Goal: Transaction & Acquisition: Book appointment/travel/reservation

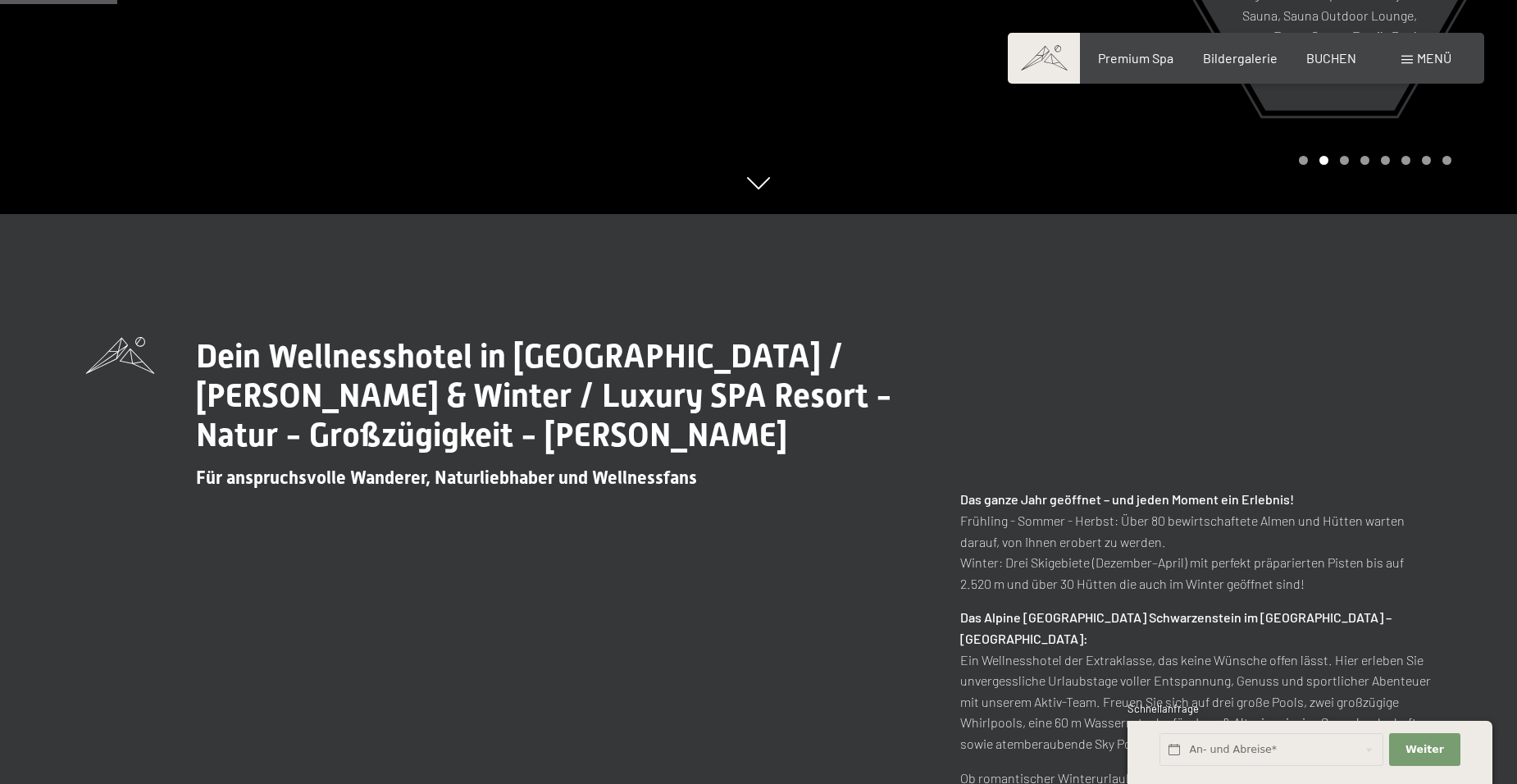
scroll to position [820, 0]
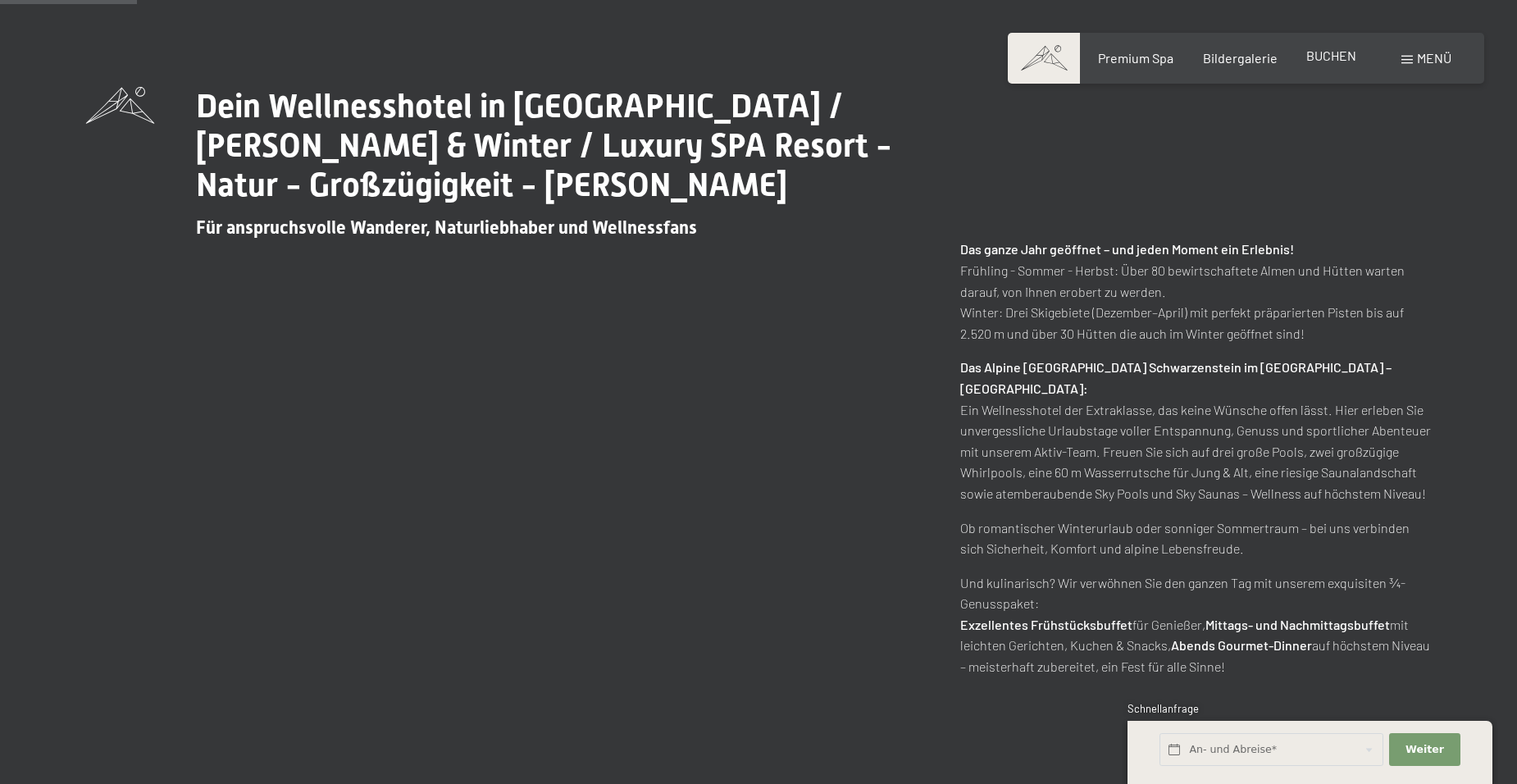
click at [1334, 58] on span "BUCHEN" at bounding box center [1331, 56] width 50 height 16
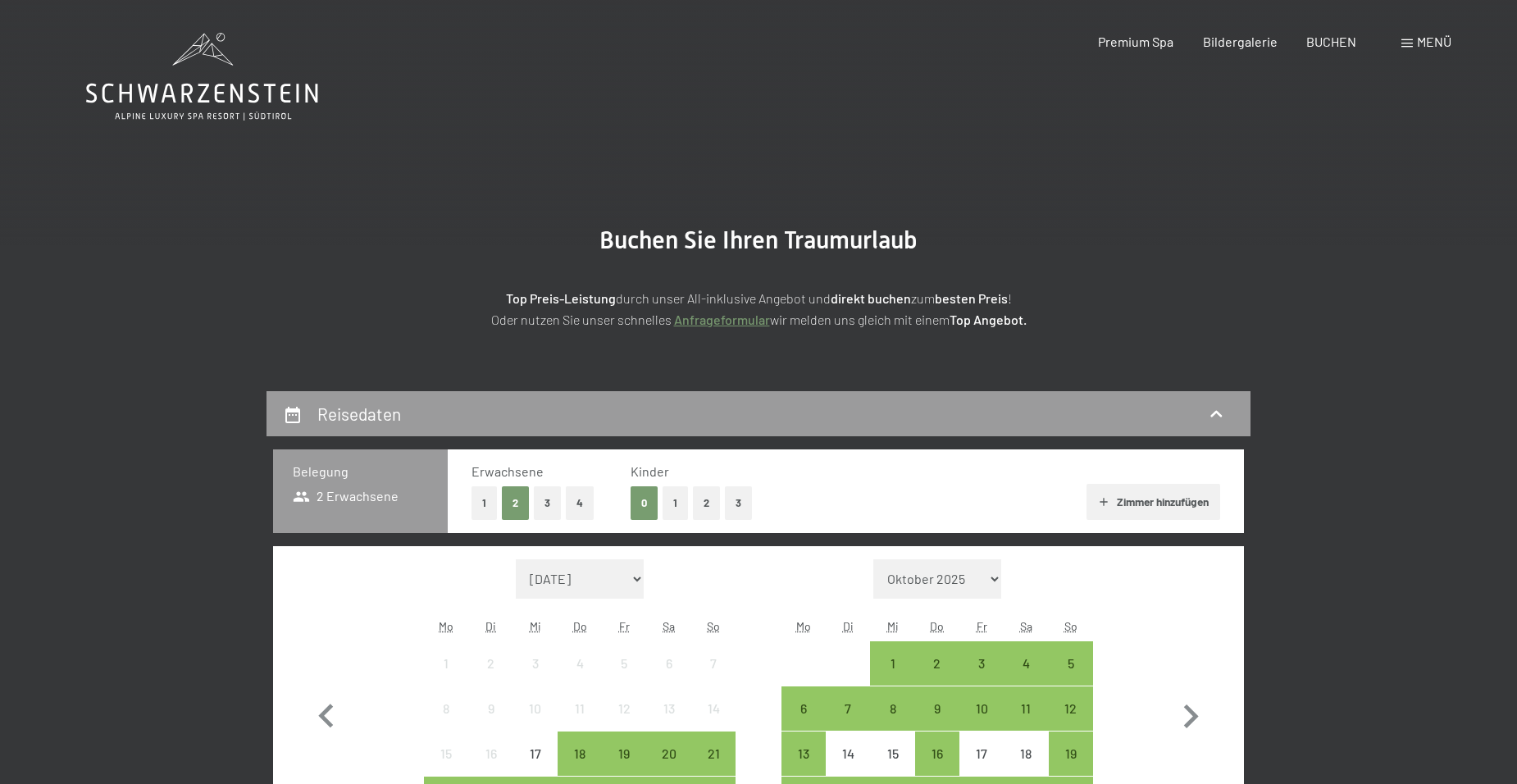
click at [1412, 41] on span at bounding box center [1406, 43] width 11 height 8
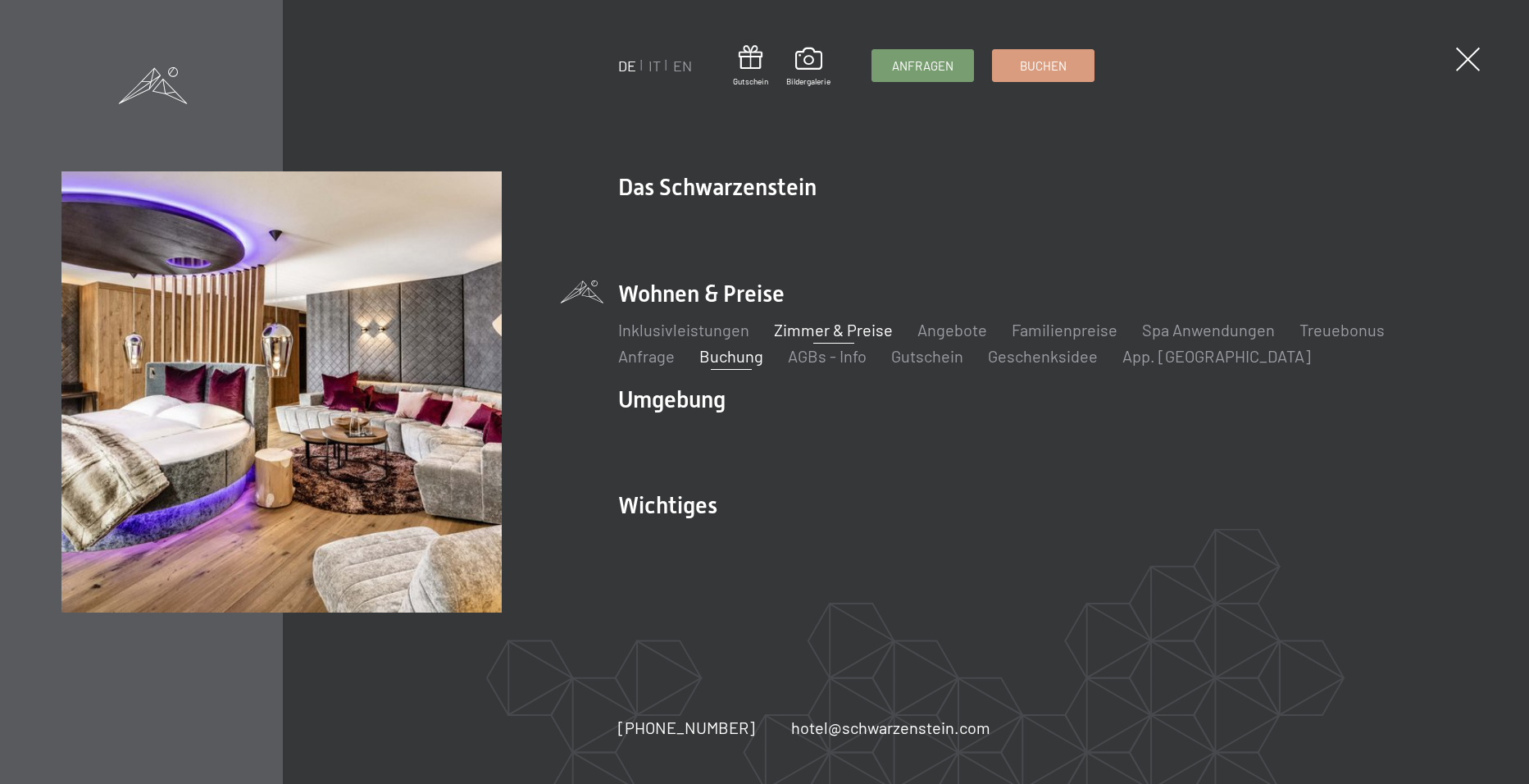
click at [815, 335] on link "Zimmer & Preise" at bounding box center [833, 329] width 118 height 20
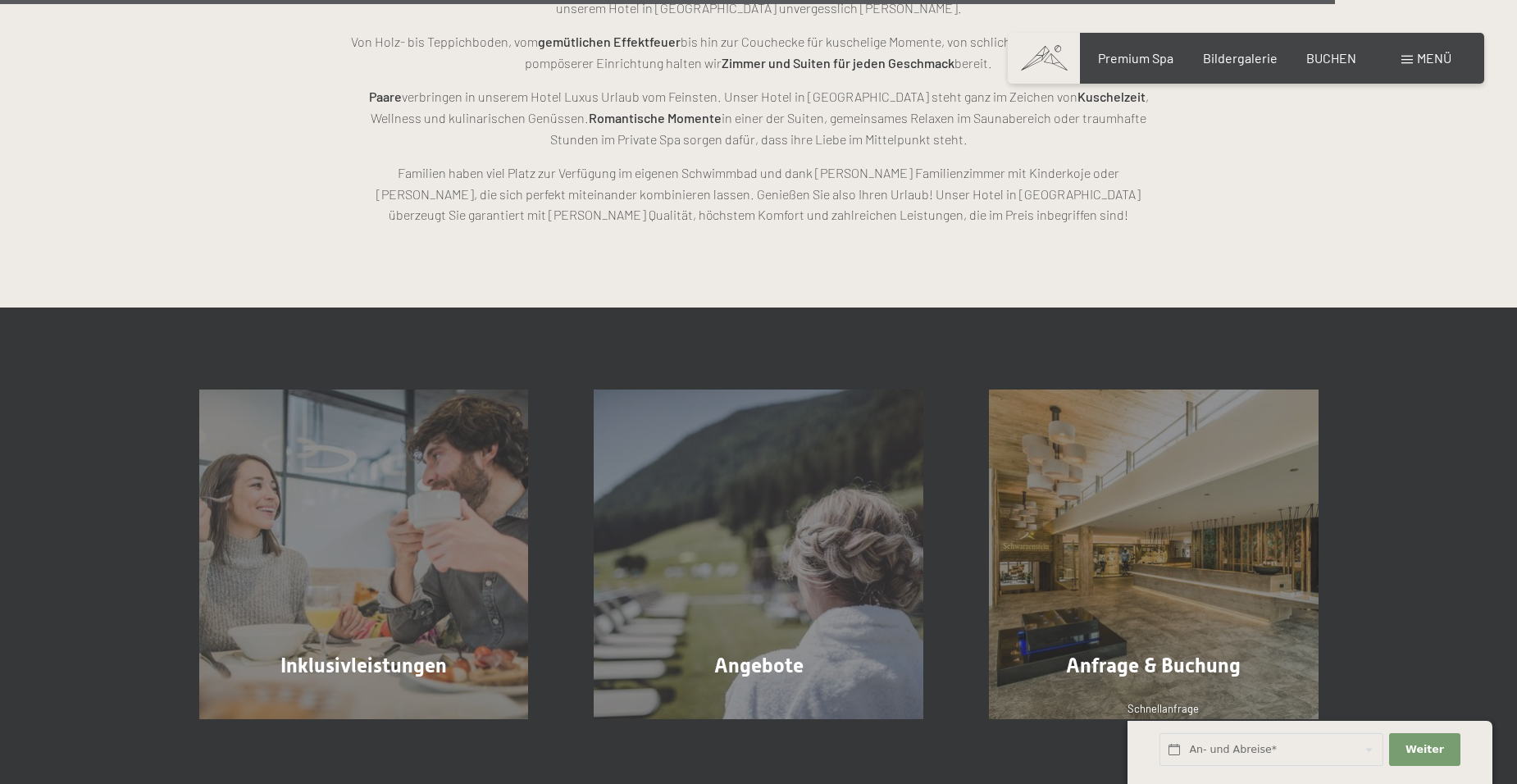
scroll to position [4673, 0]
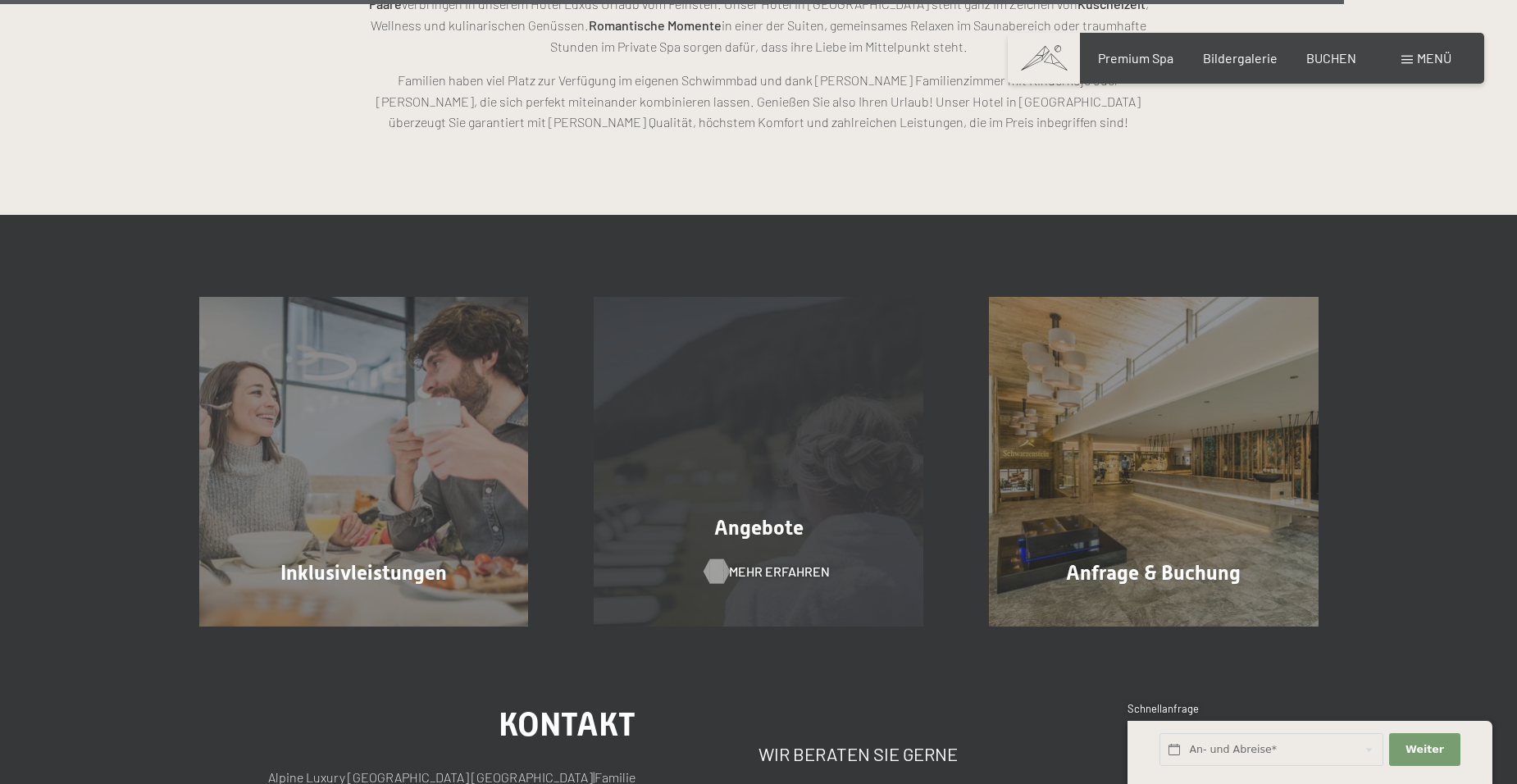
click at [773, 570] on span "Mehr erfahren" at bounding box center [780, 571] width 101 height 18
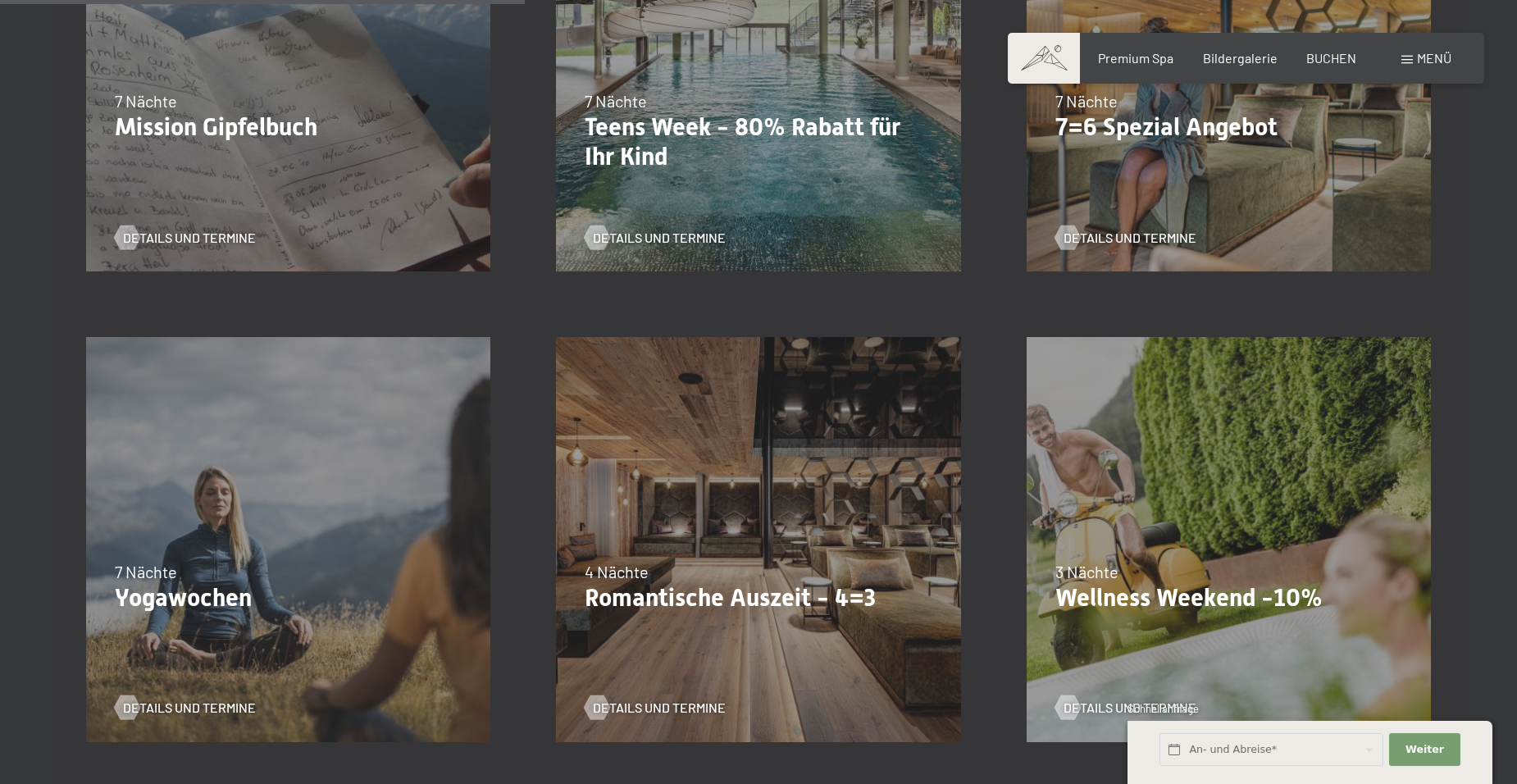
scroll to position [1147, 0]
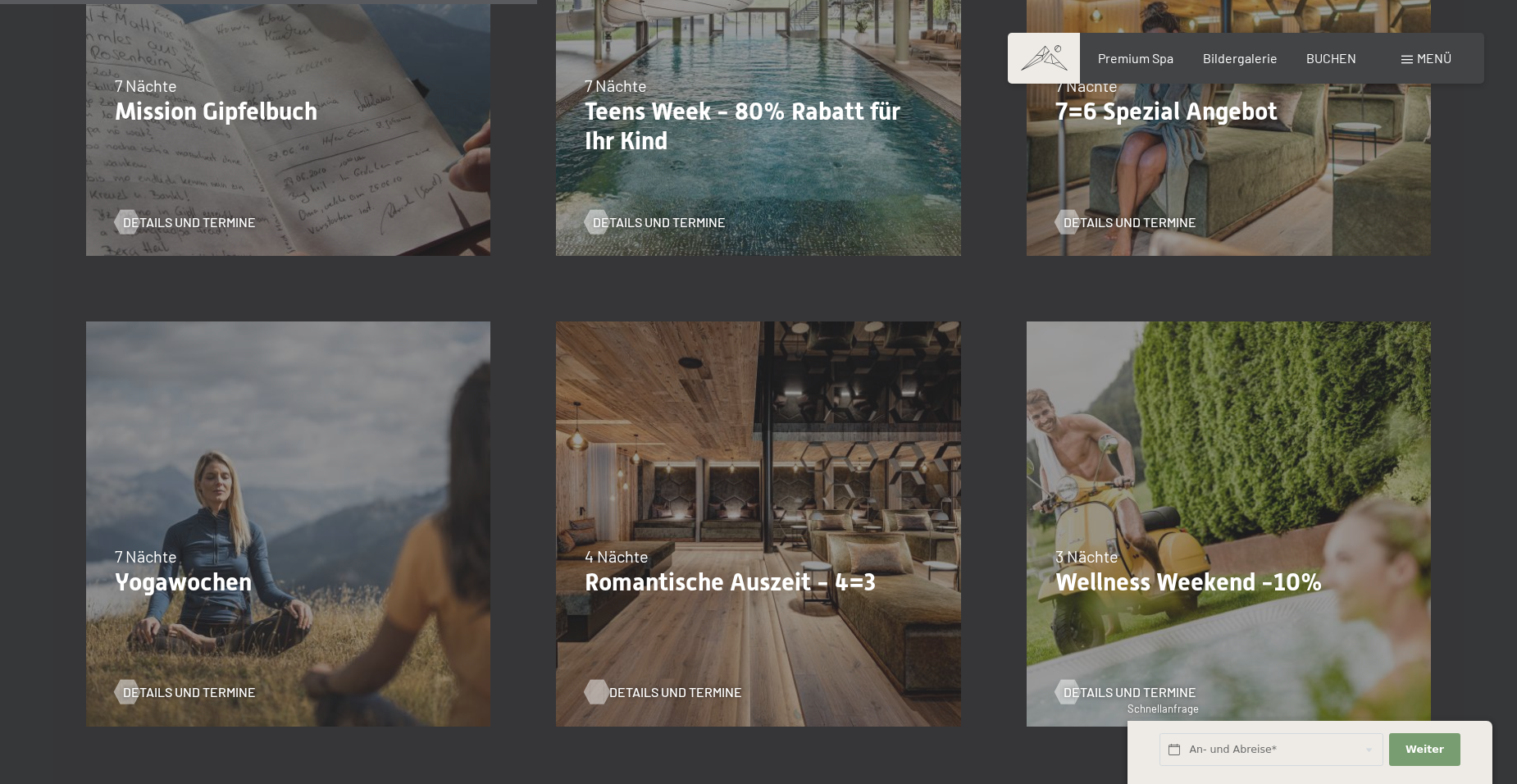
click at [644, 688] on span "Details und Termine" at bounding box center [675, 692] width 132 height 18
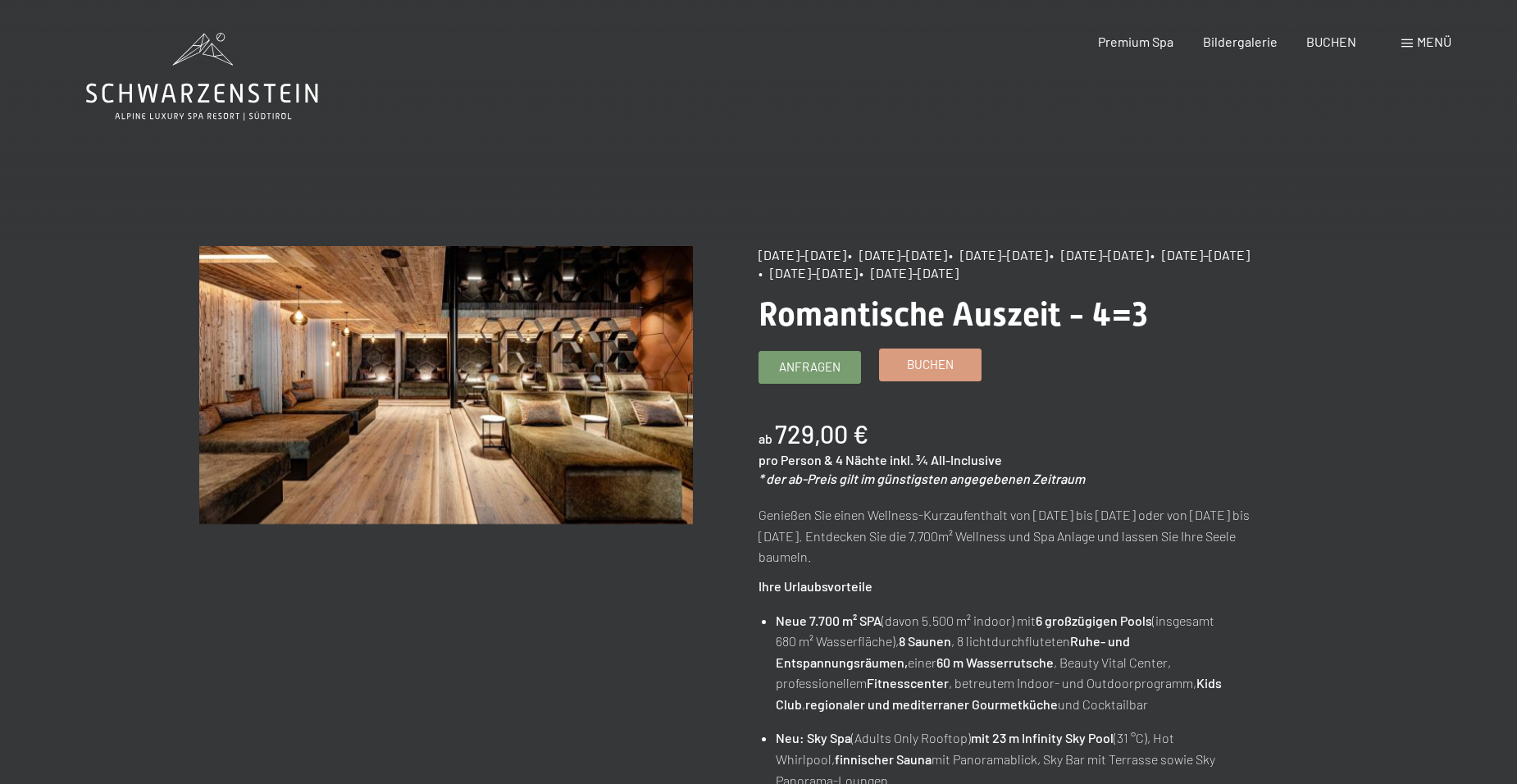
click at [934, 364] on span "Buchen" at bounding box center [931, 364] width 47 height 17
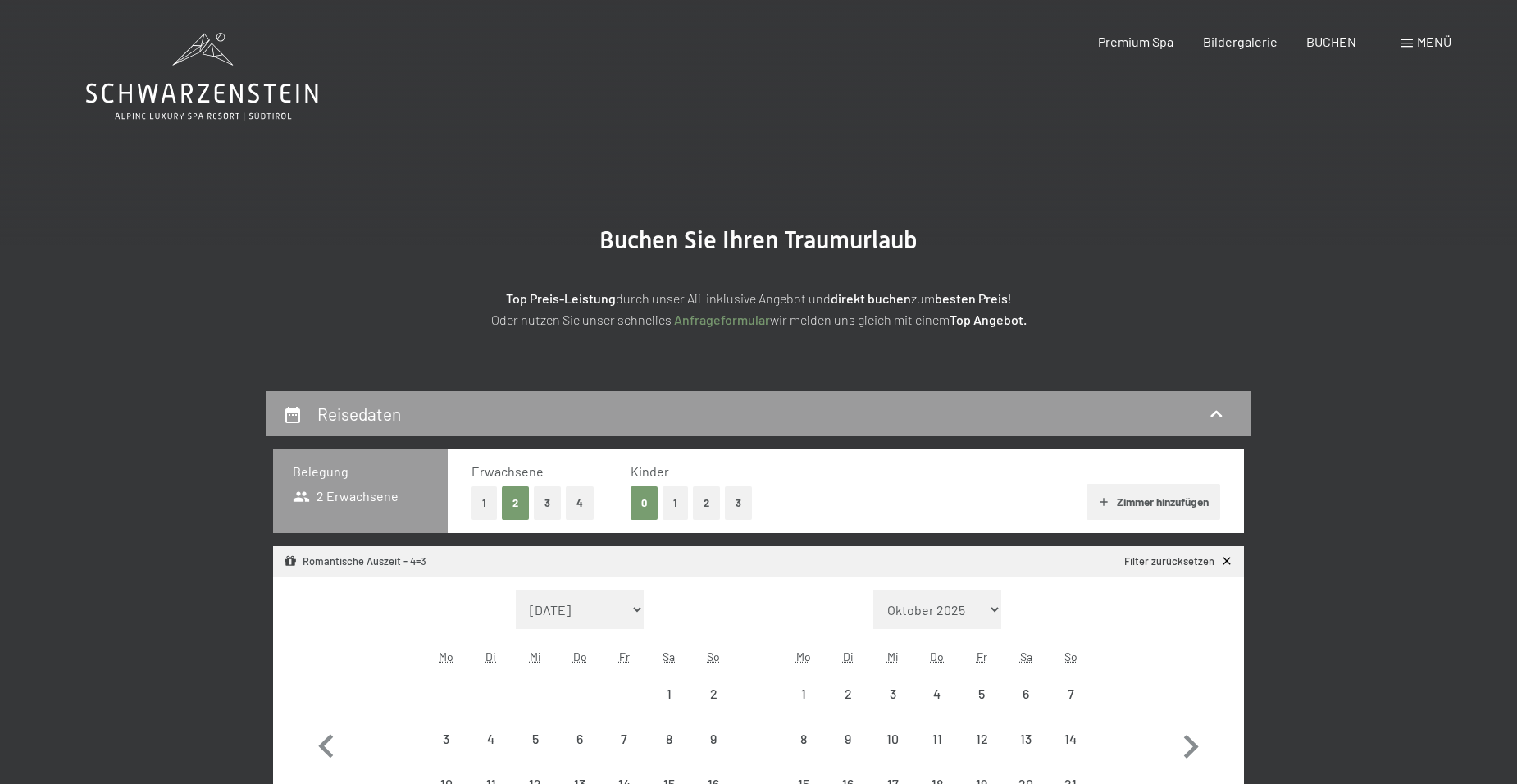
select select "2025-11-01"
select select "2025-12-01"
select select "2025-11-01"
select select "2025-12-01"
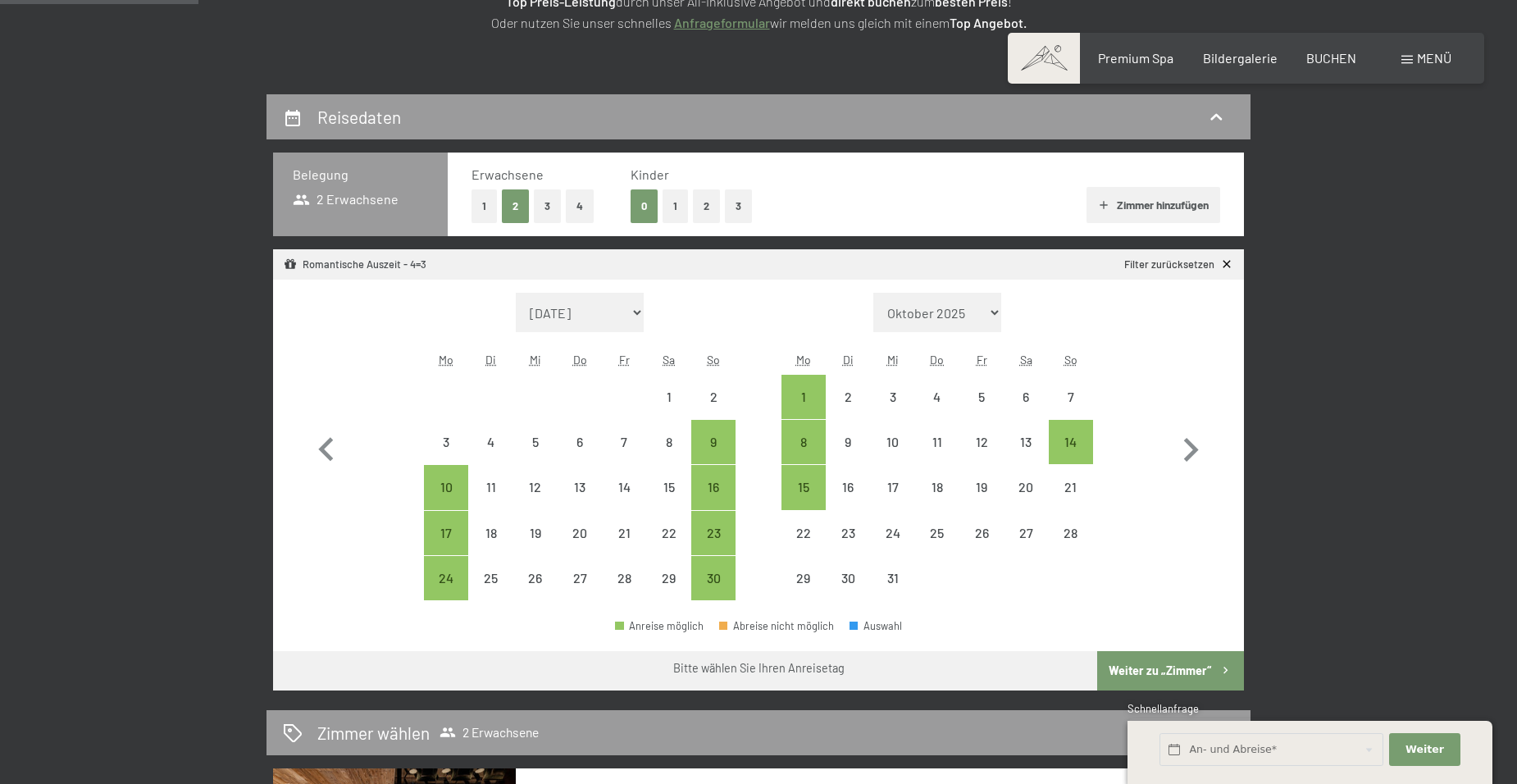
scroll to position [328, 0]
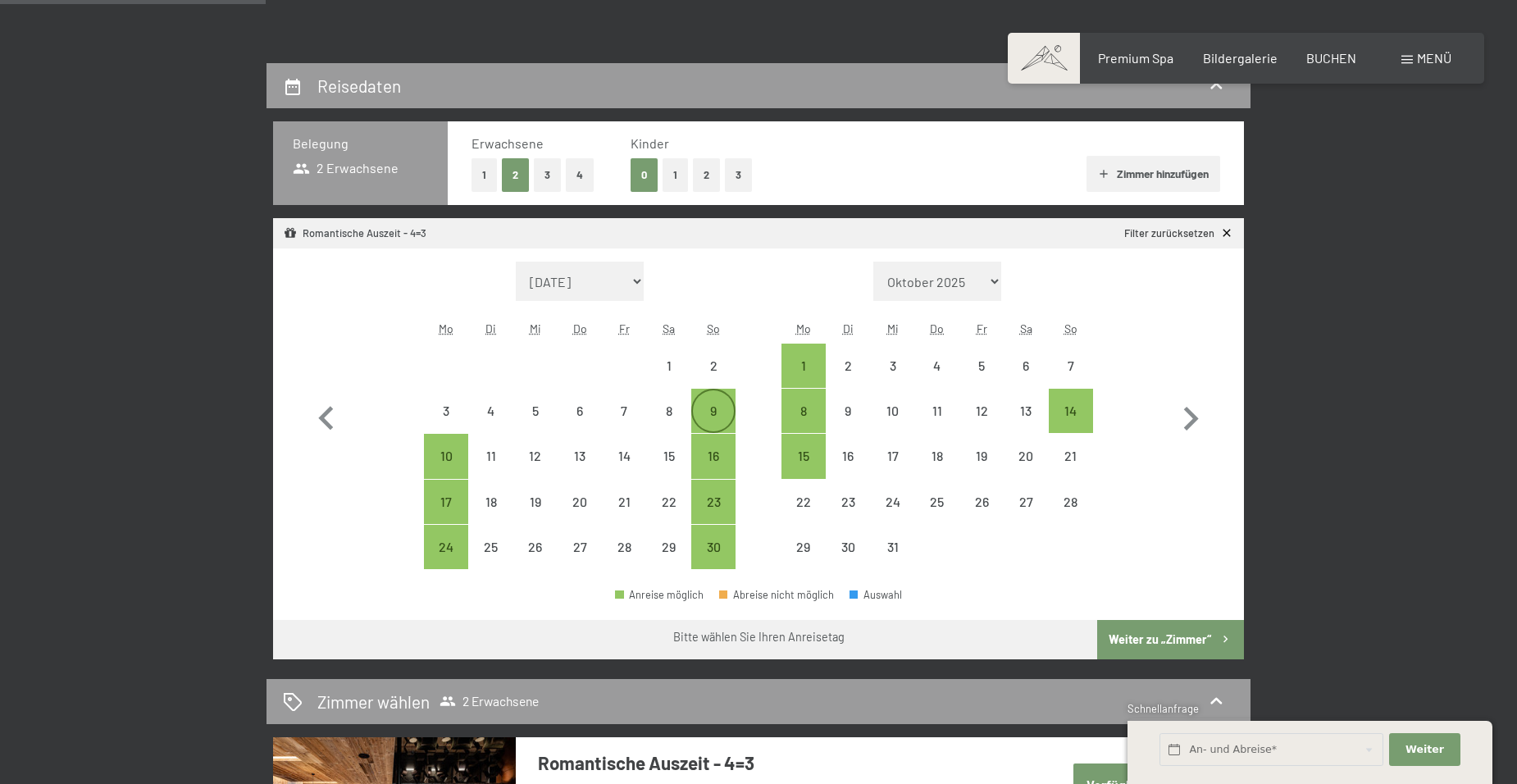
click at [713, 410] on div "9" at bounding box center [713, 424] width 41 height 41
select select "2025-11-01"
select select "2025-12-01"
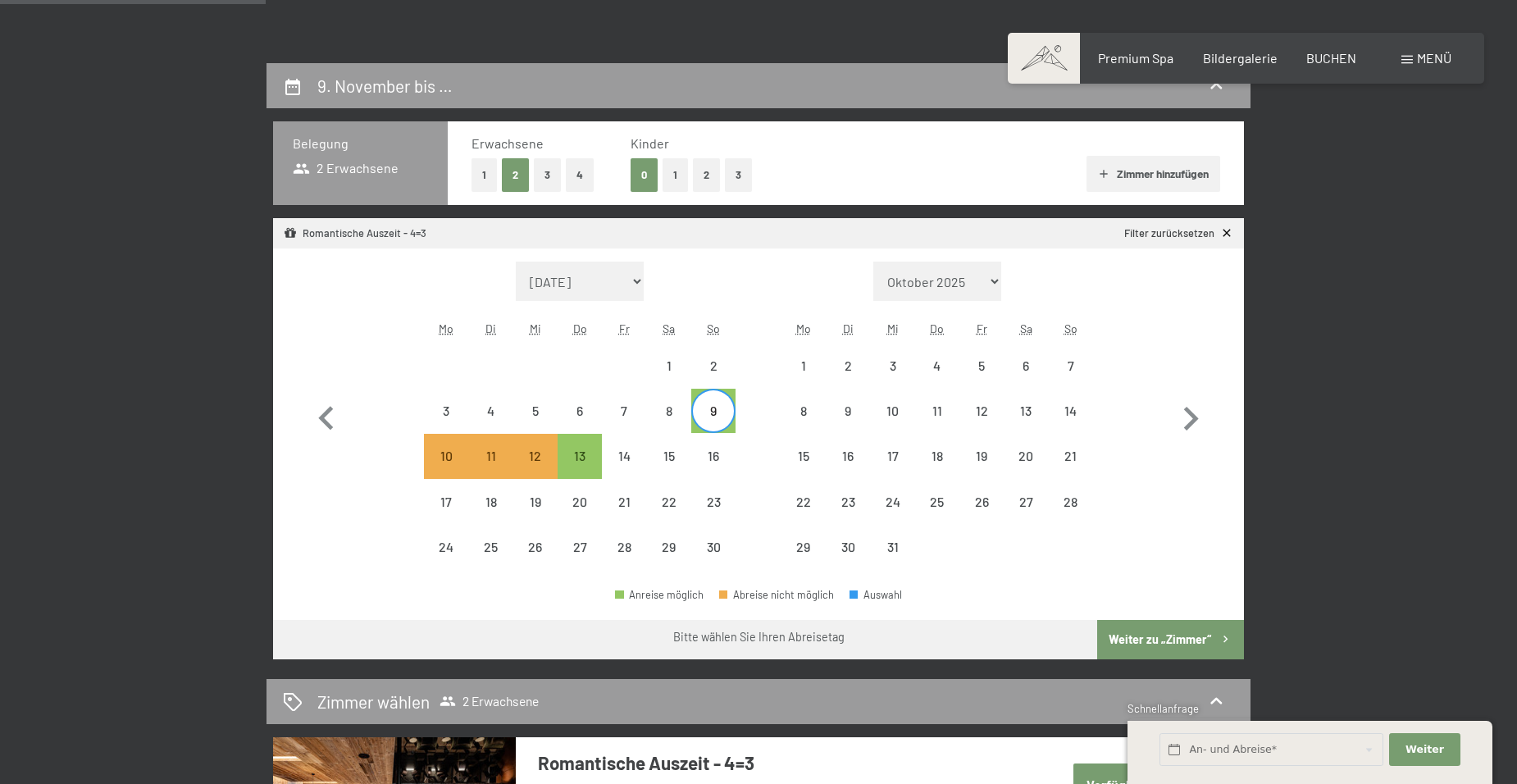
click at [1158, 641] on button "Weiter zu „Zimmer“" at bounding box center [1170, 639] width 146 height 39
select select "2025-11-01"
select select "2025-12-01"
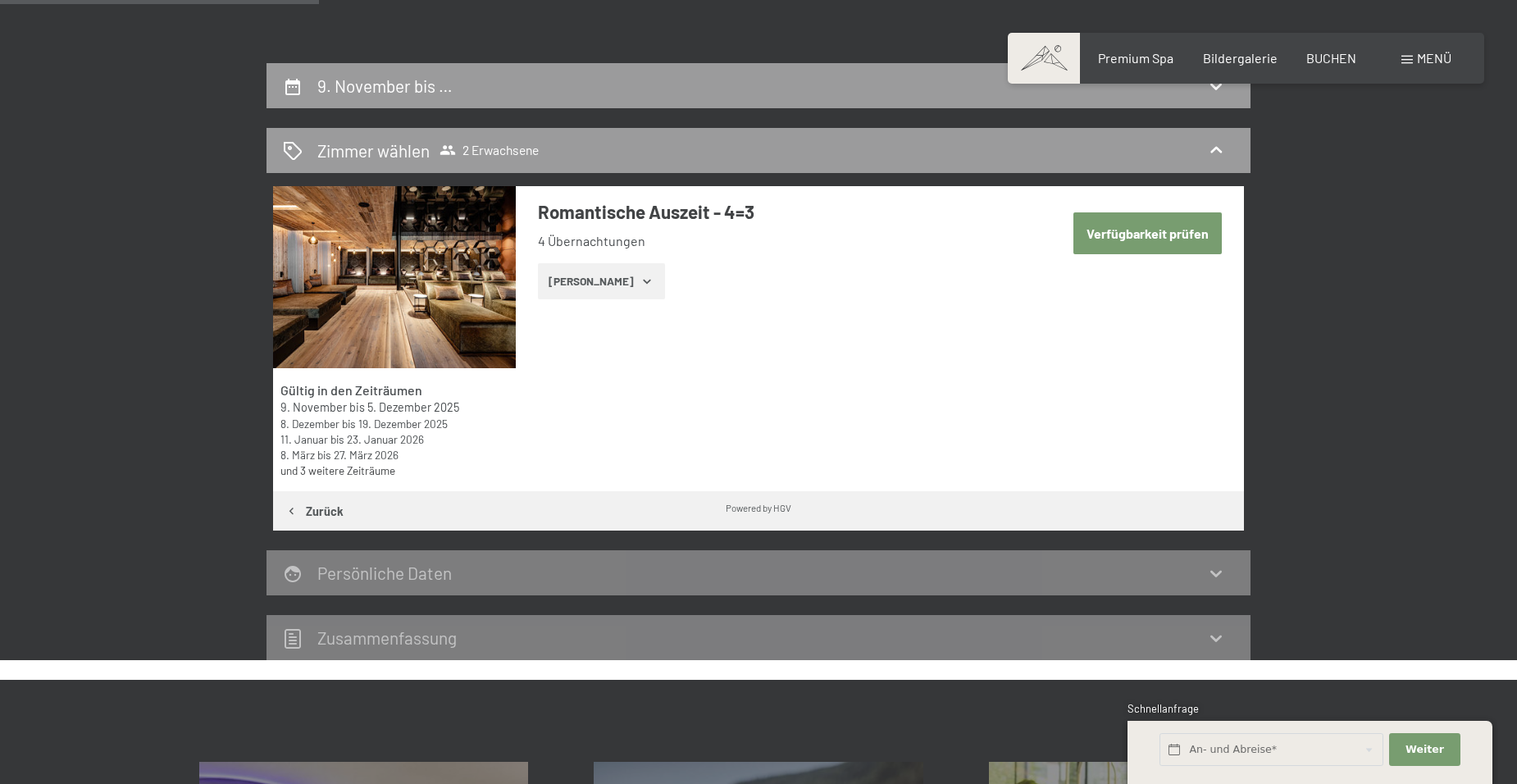
scroll to position [391, 0]
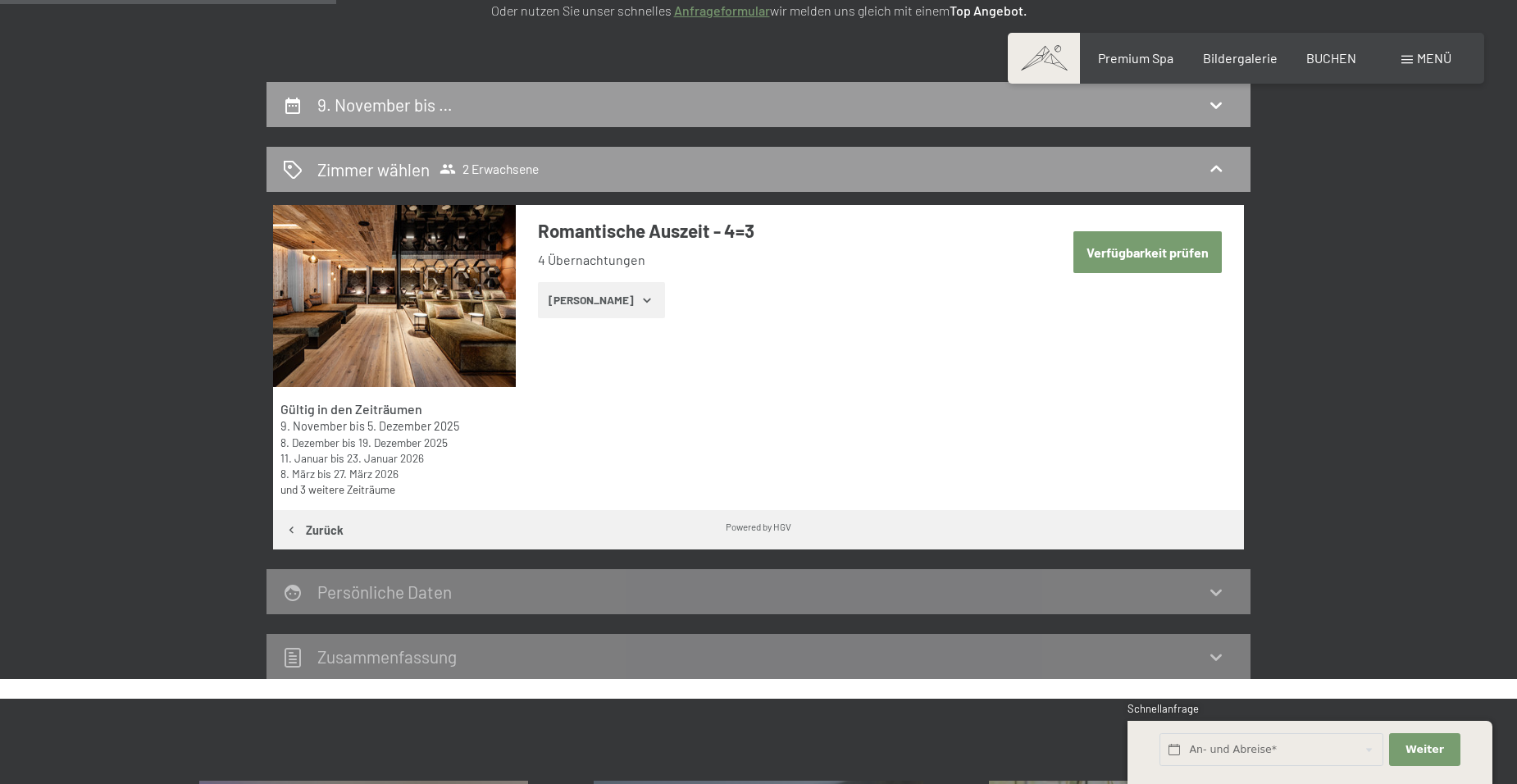
click at [1178, 249] on button "Verfügbarkeit prüfen" at bounding box center [1148, 252] width 148 height 42
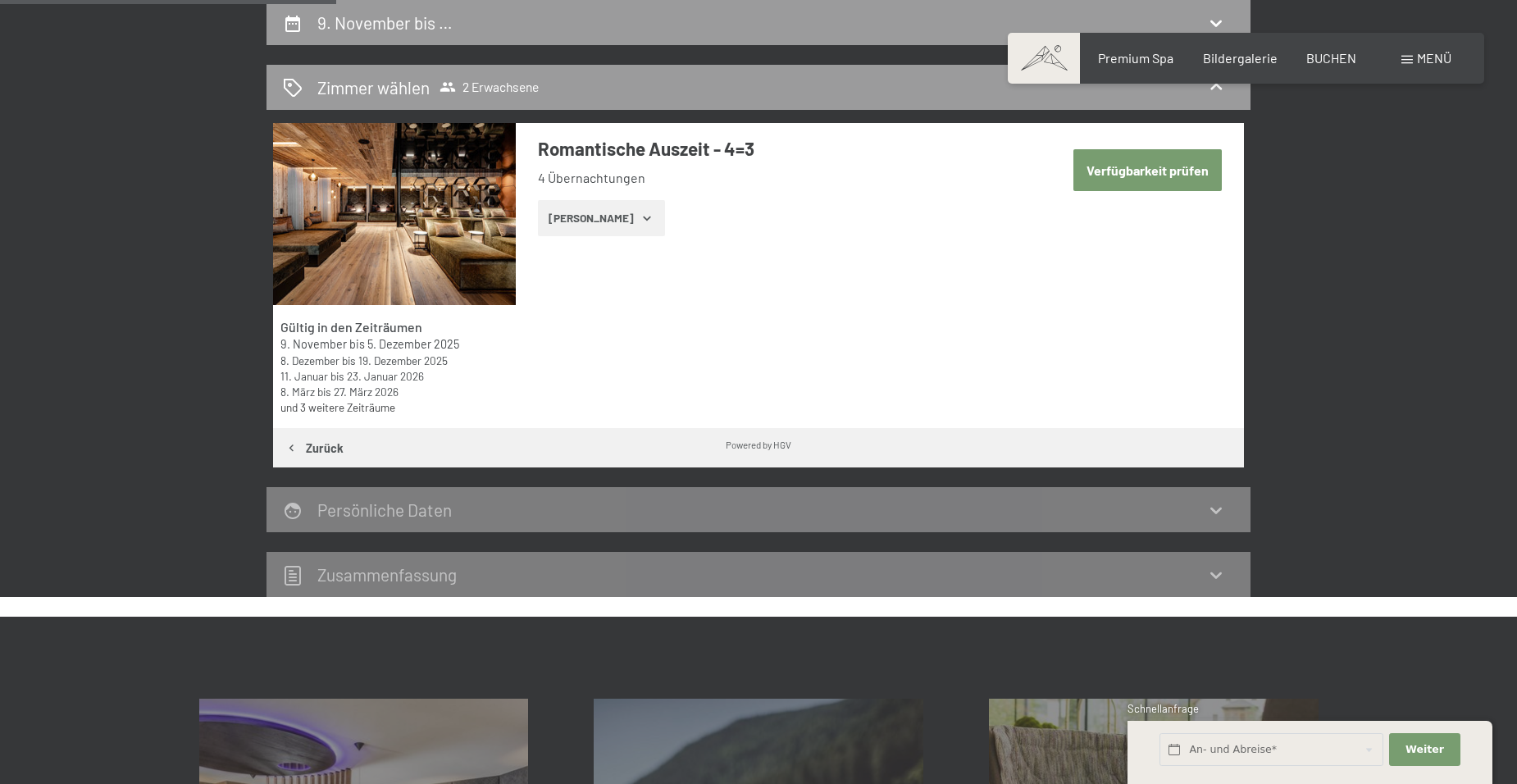
select select "2025-11-01"
select select "2025-12-01"
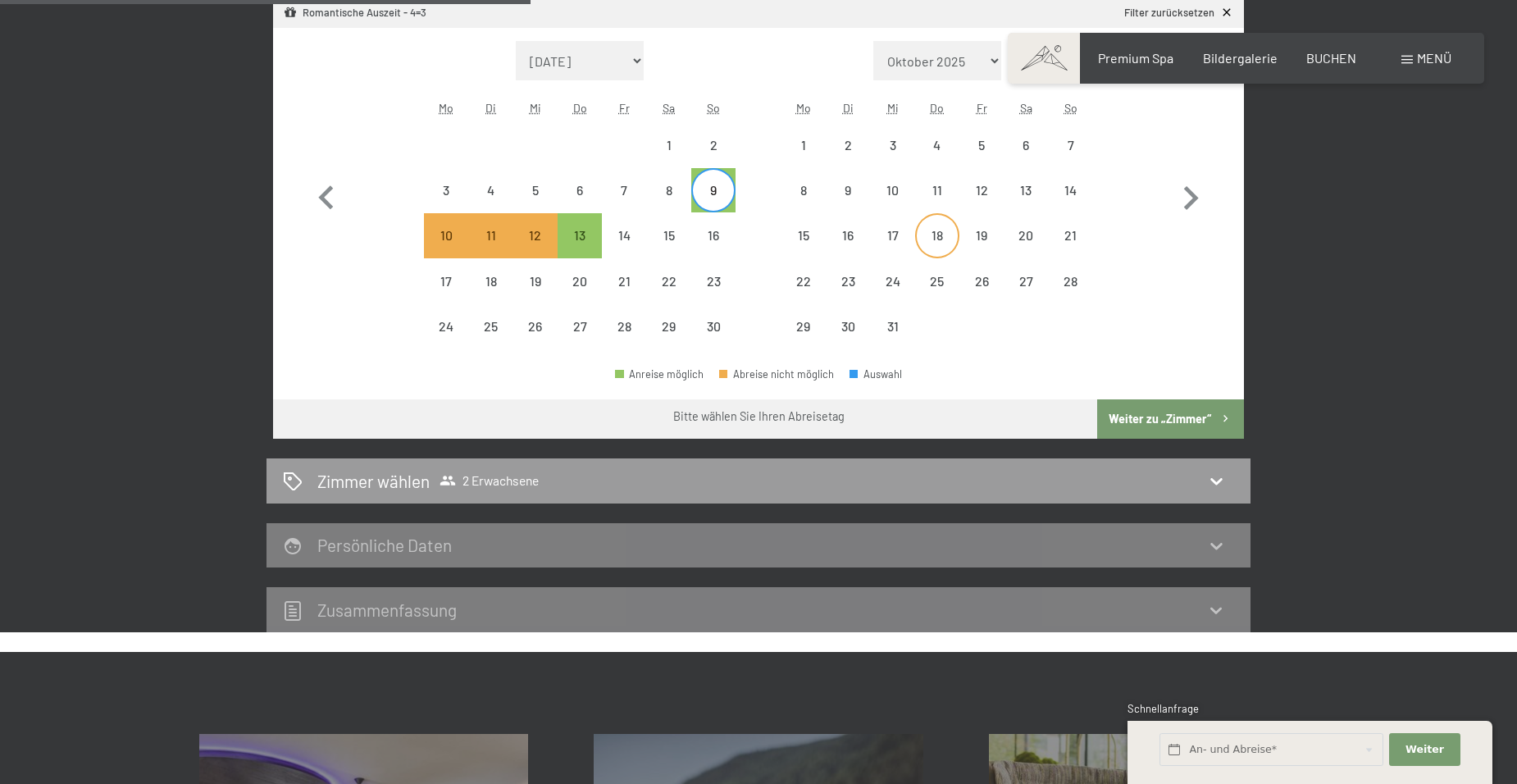
scroll to position [555, 0]
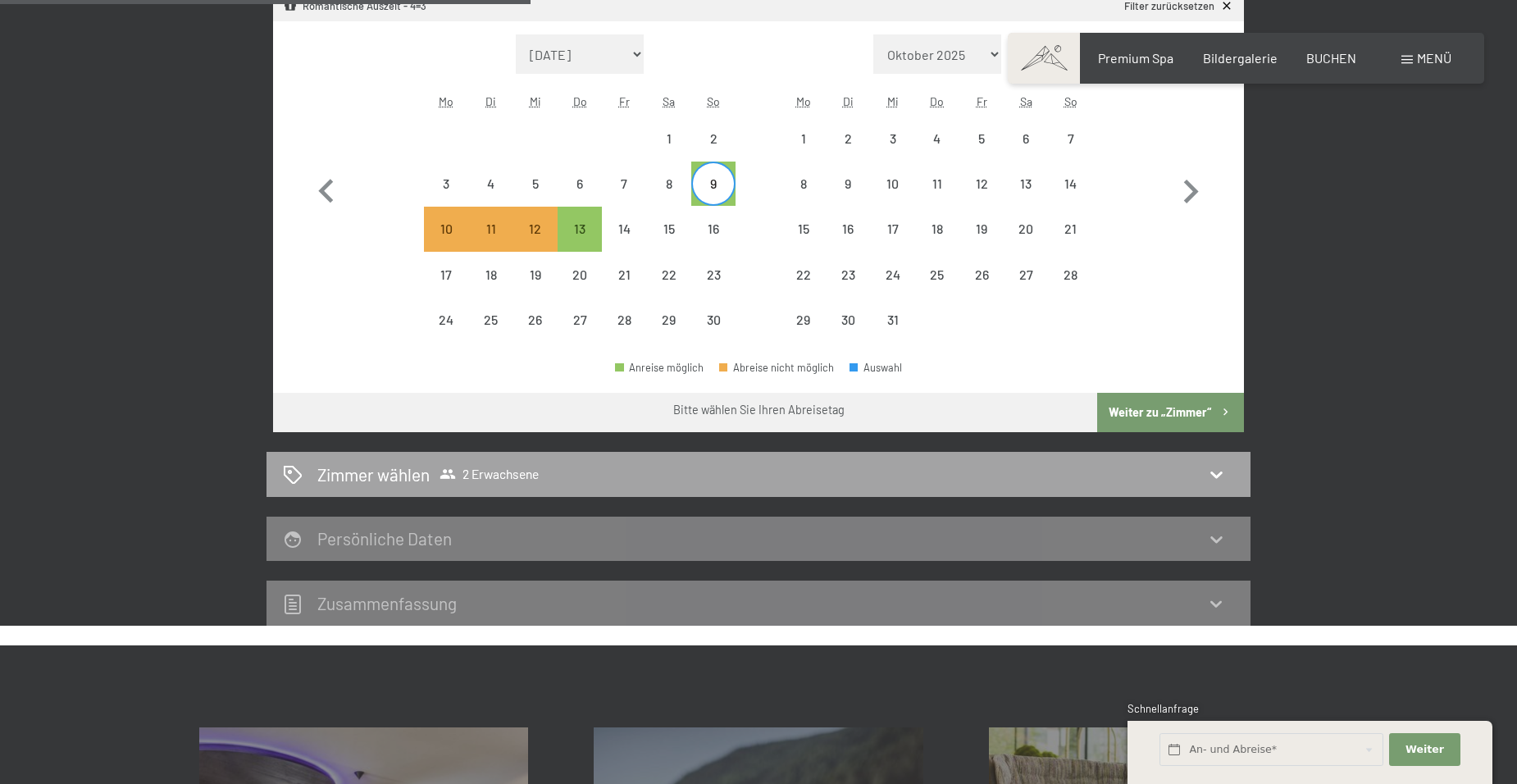
click at [369, 471] on h2 "Zimmer wählen" at bounding box center [373, 474] width 112 height 24
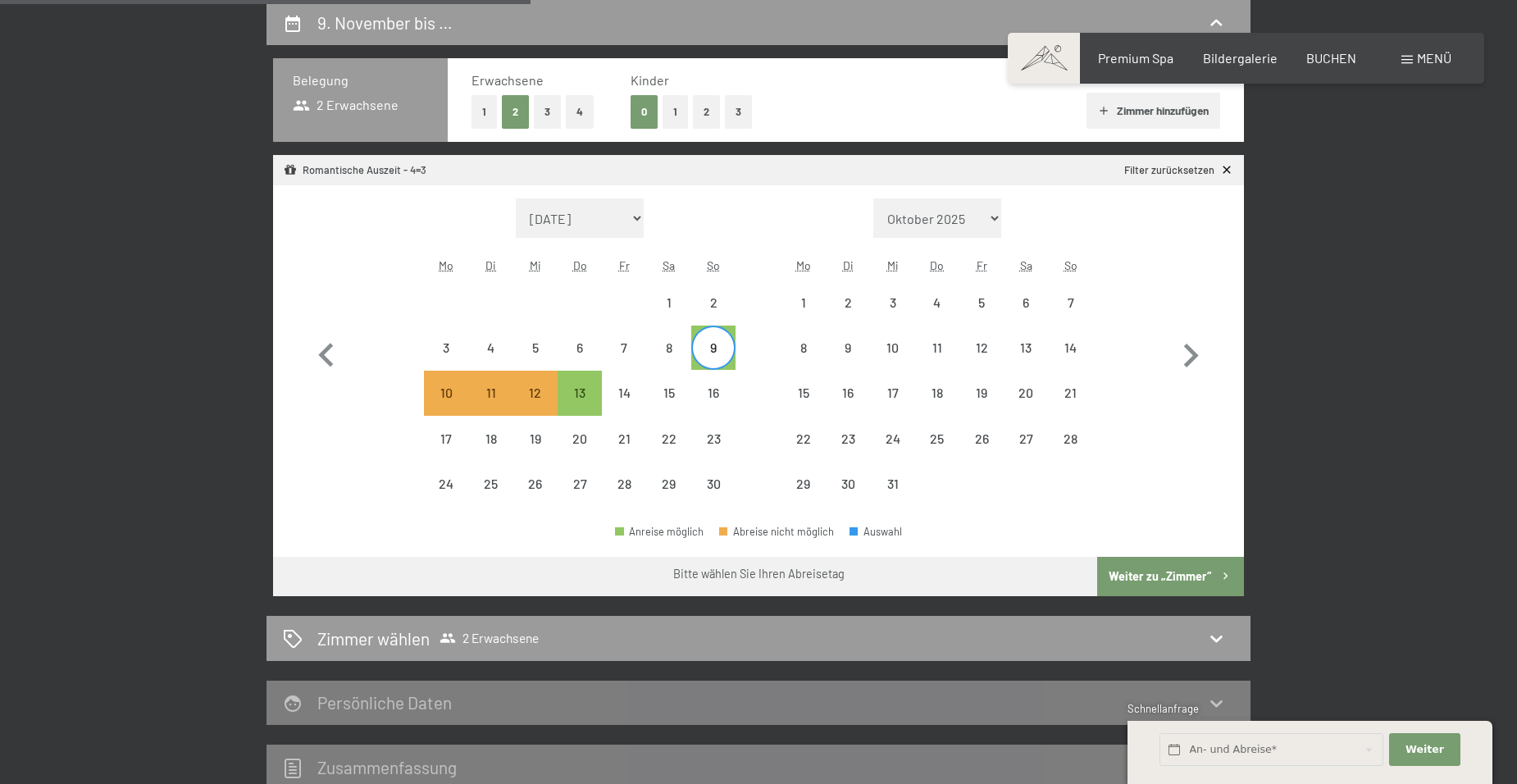
select select "2025-11-01"
select select "2025-12-01"
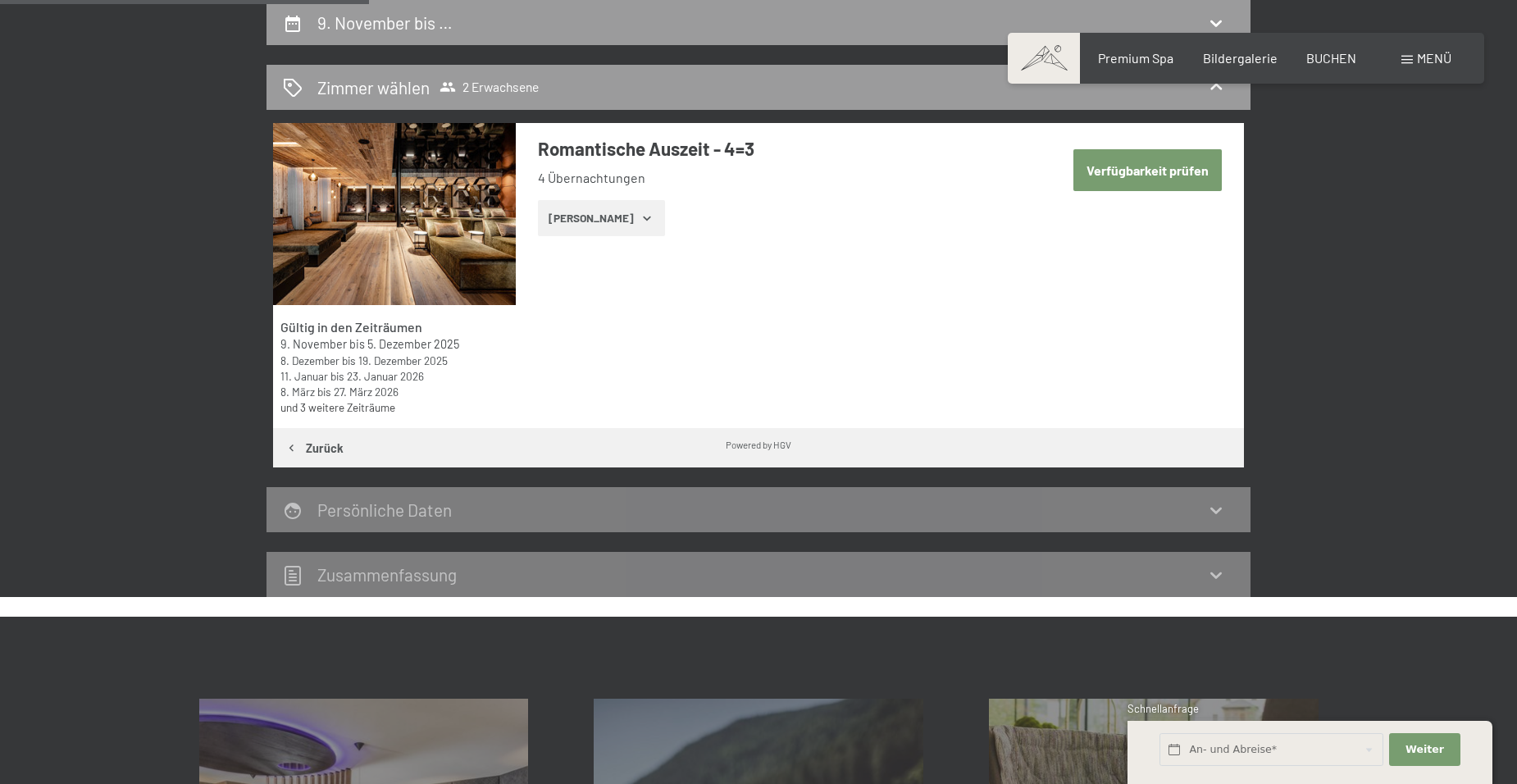
scroll to position [145, 0]
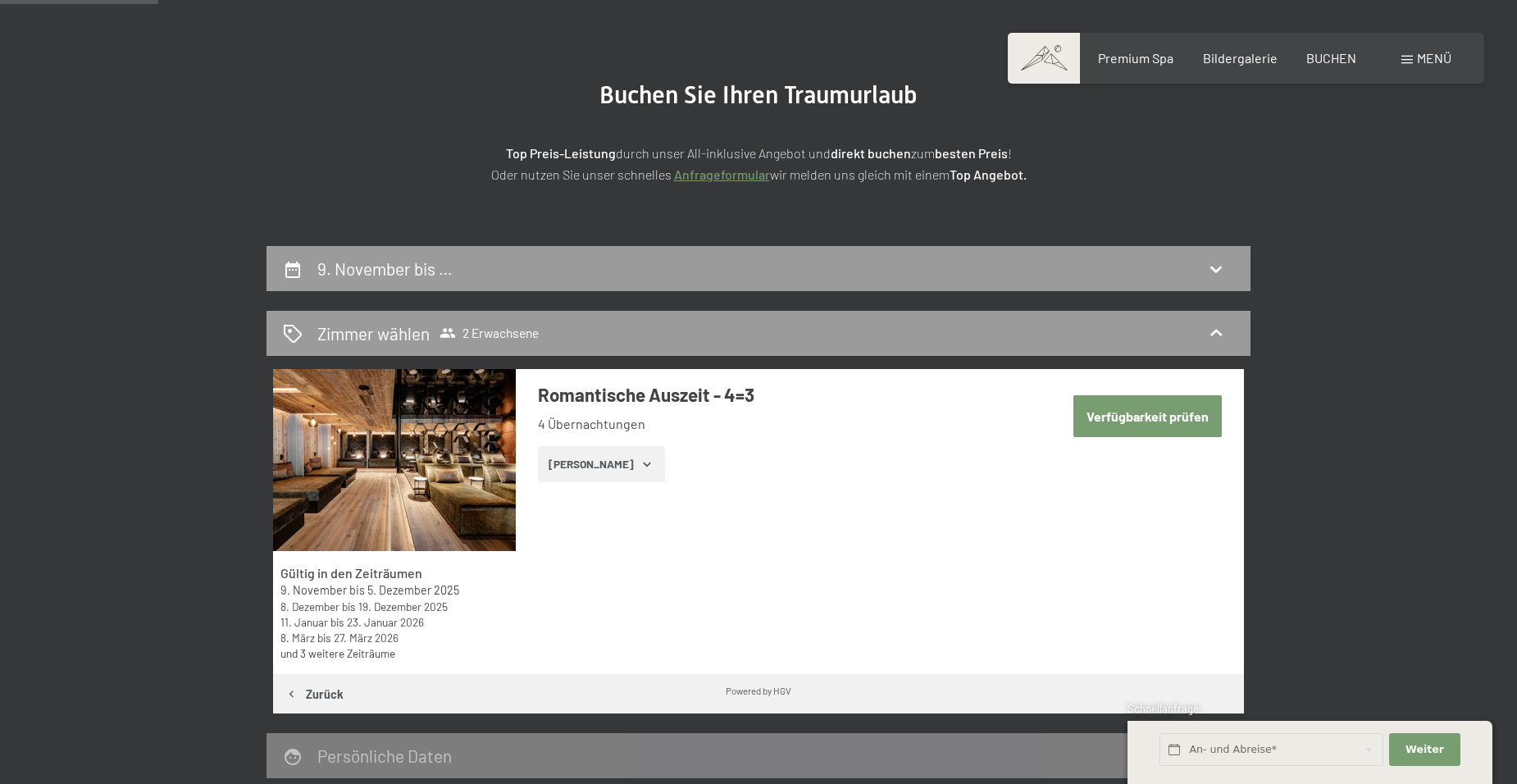
click at [1107, 412] on button "Verfügbarkeit prüfen" at bounding box center [1148, 416] width 148 height 42
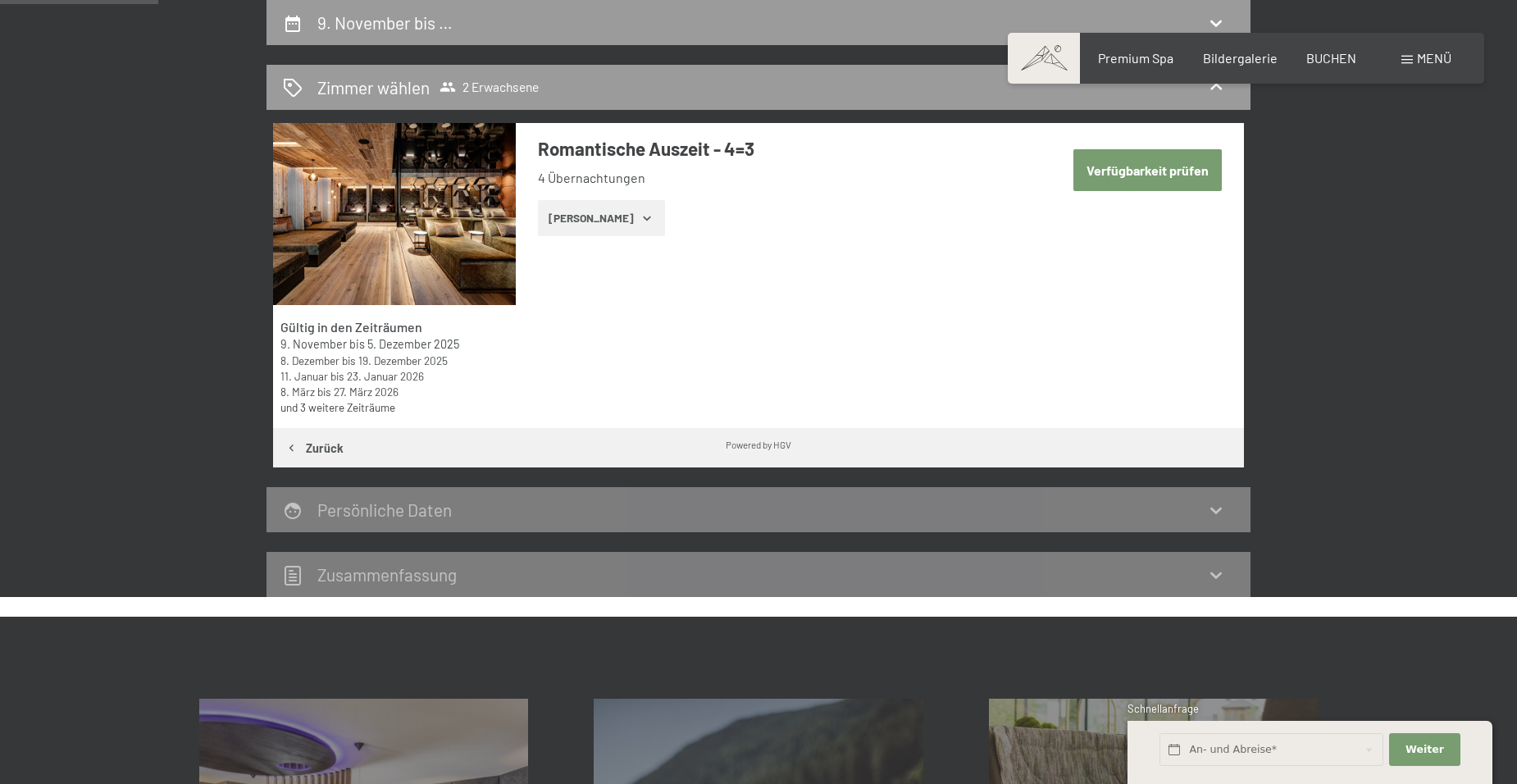
select select "2025-11-01"
select select "2025-12-01"
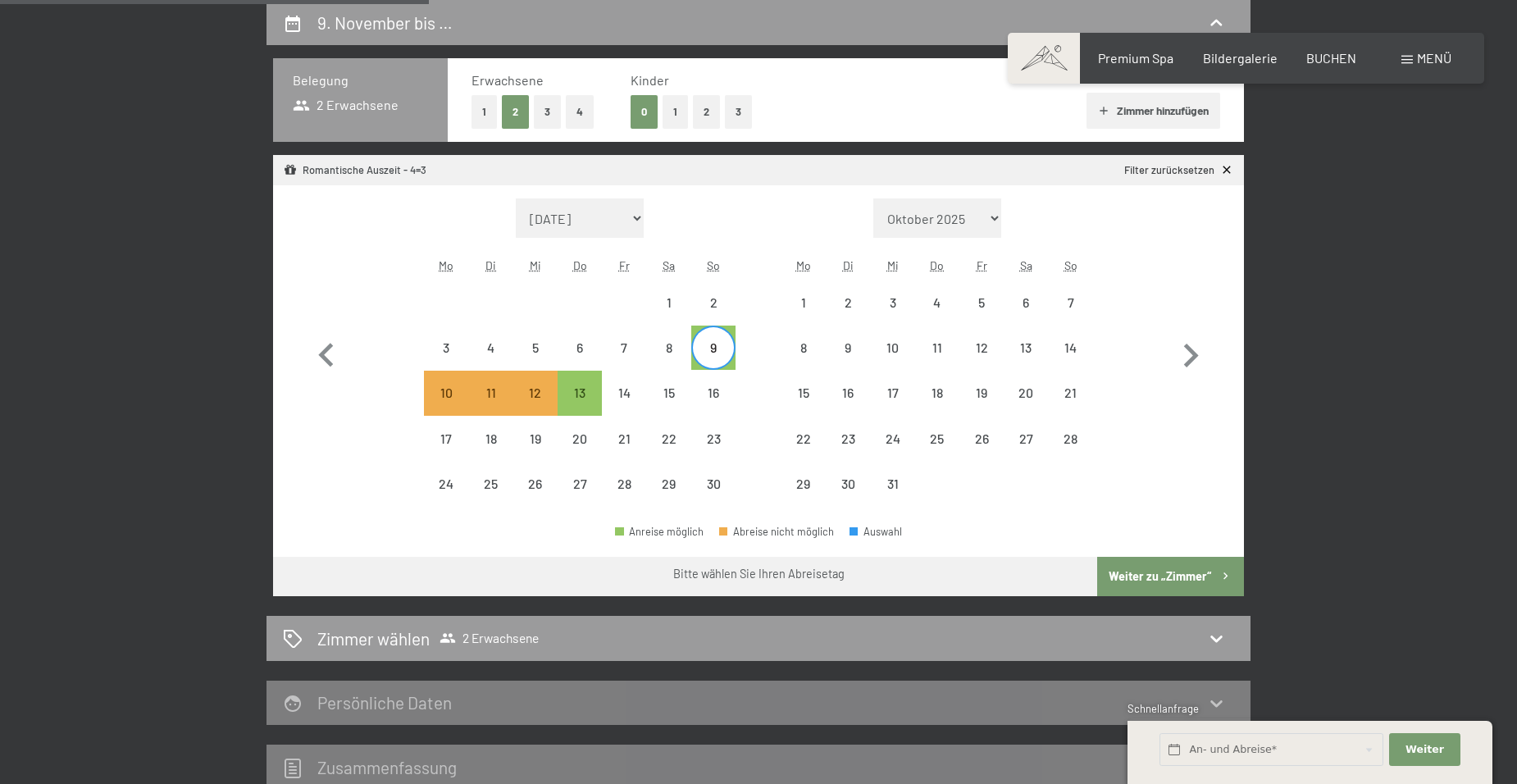
click at [1161, 578] on button "Weiter zu „Zimmer“" at bounding box center [1170, 576] width 146 height 39
select select "2025-11-01"
select select "2025-12-01"
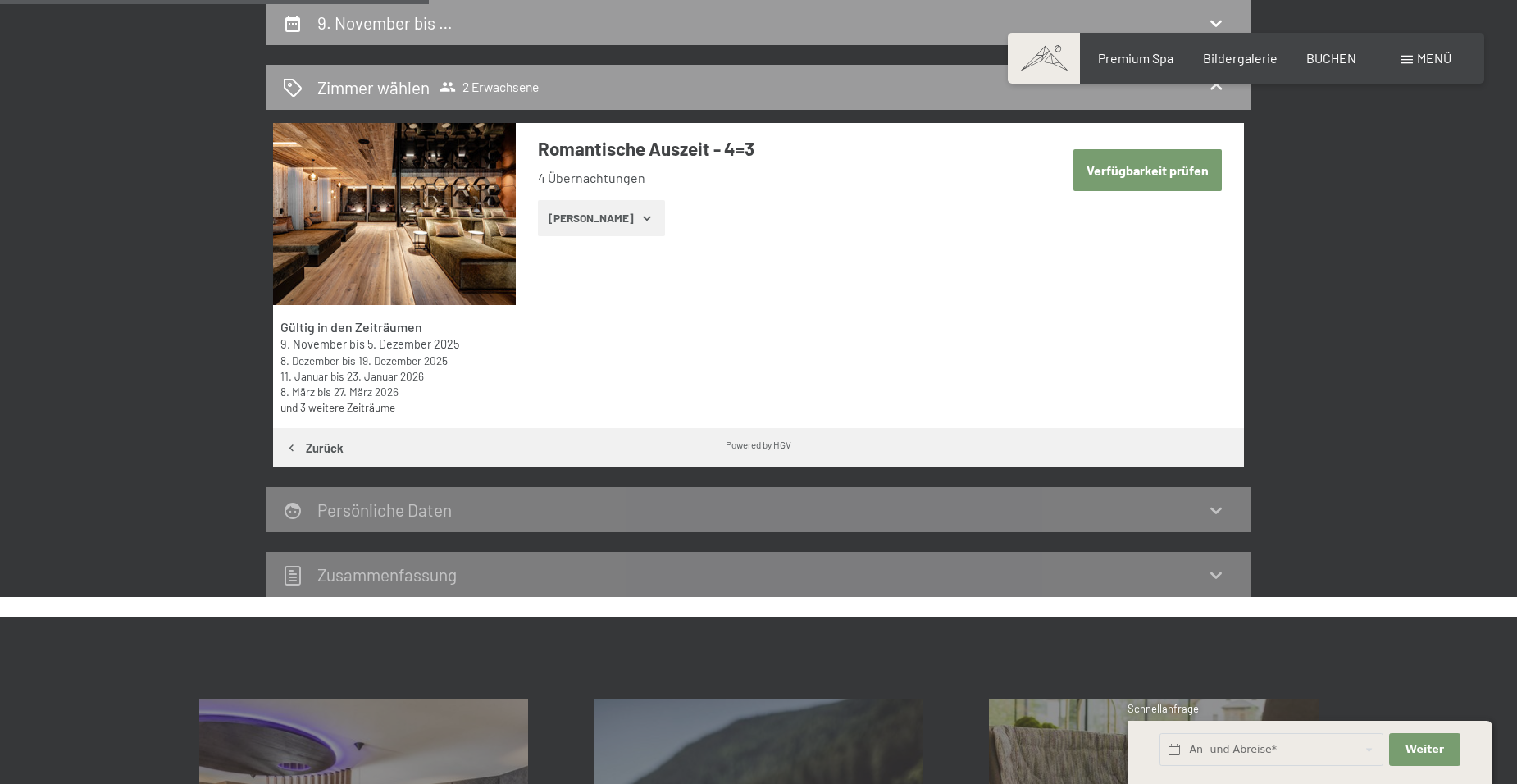
click at [592, 218] on button "[PERSON_NAME]" at bounding box center [601, 218] width 127 height 36
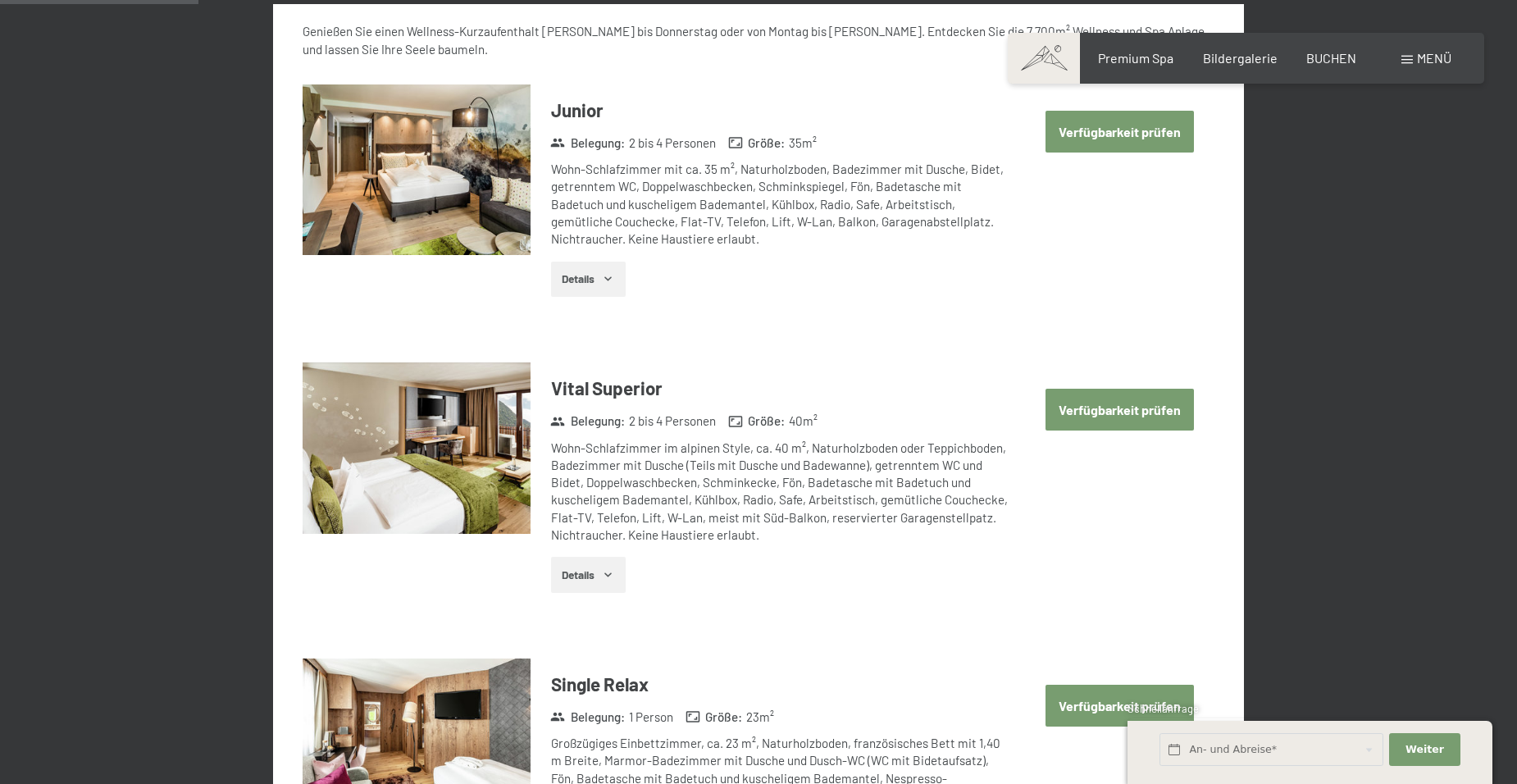
scroll to position [719, 0]
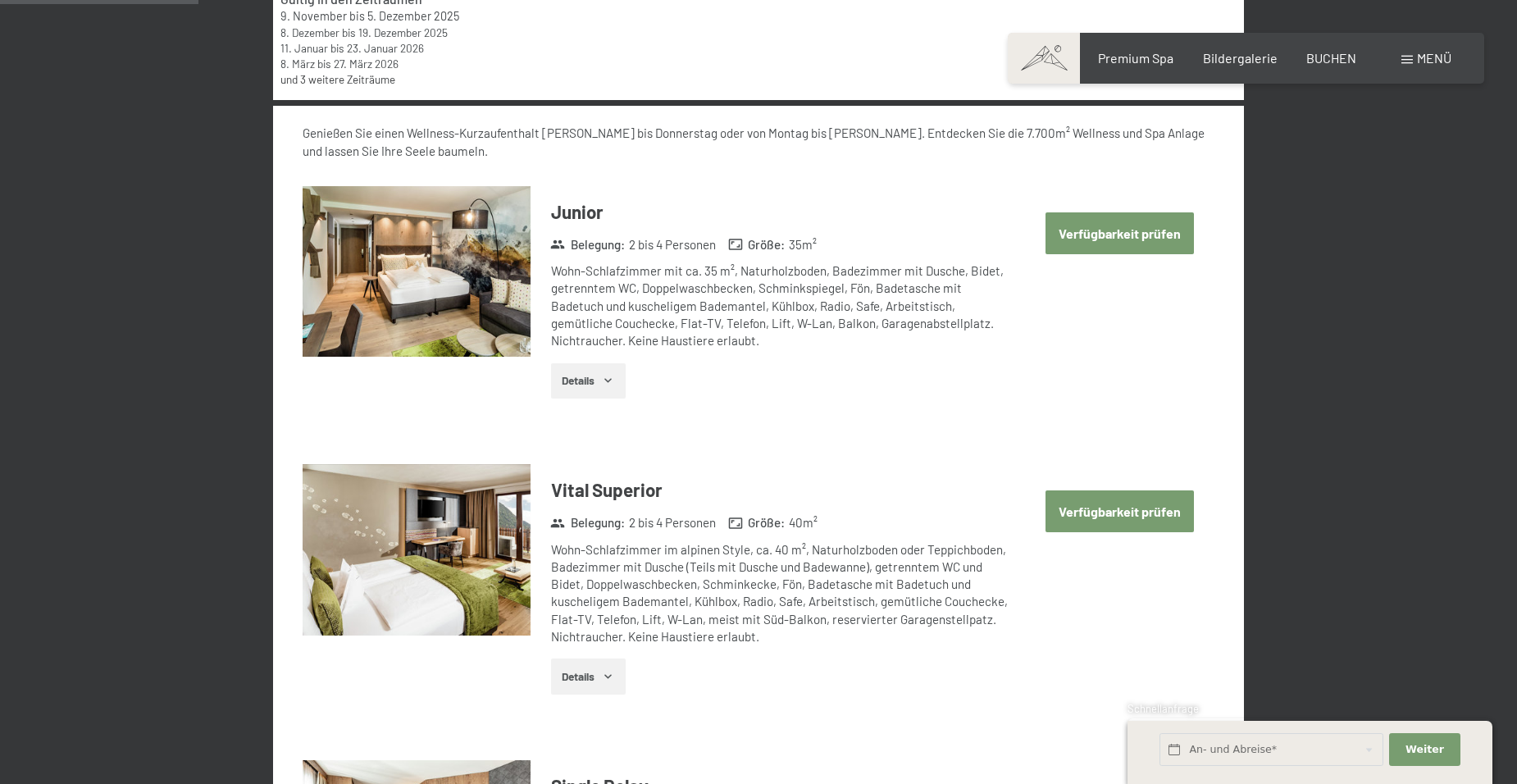
click at [1094, 233] on button "Verfügbarkeit prüfen" at bounding box center [1120, 233] width 148 height 42
select select "[DATE]"
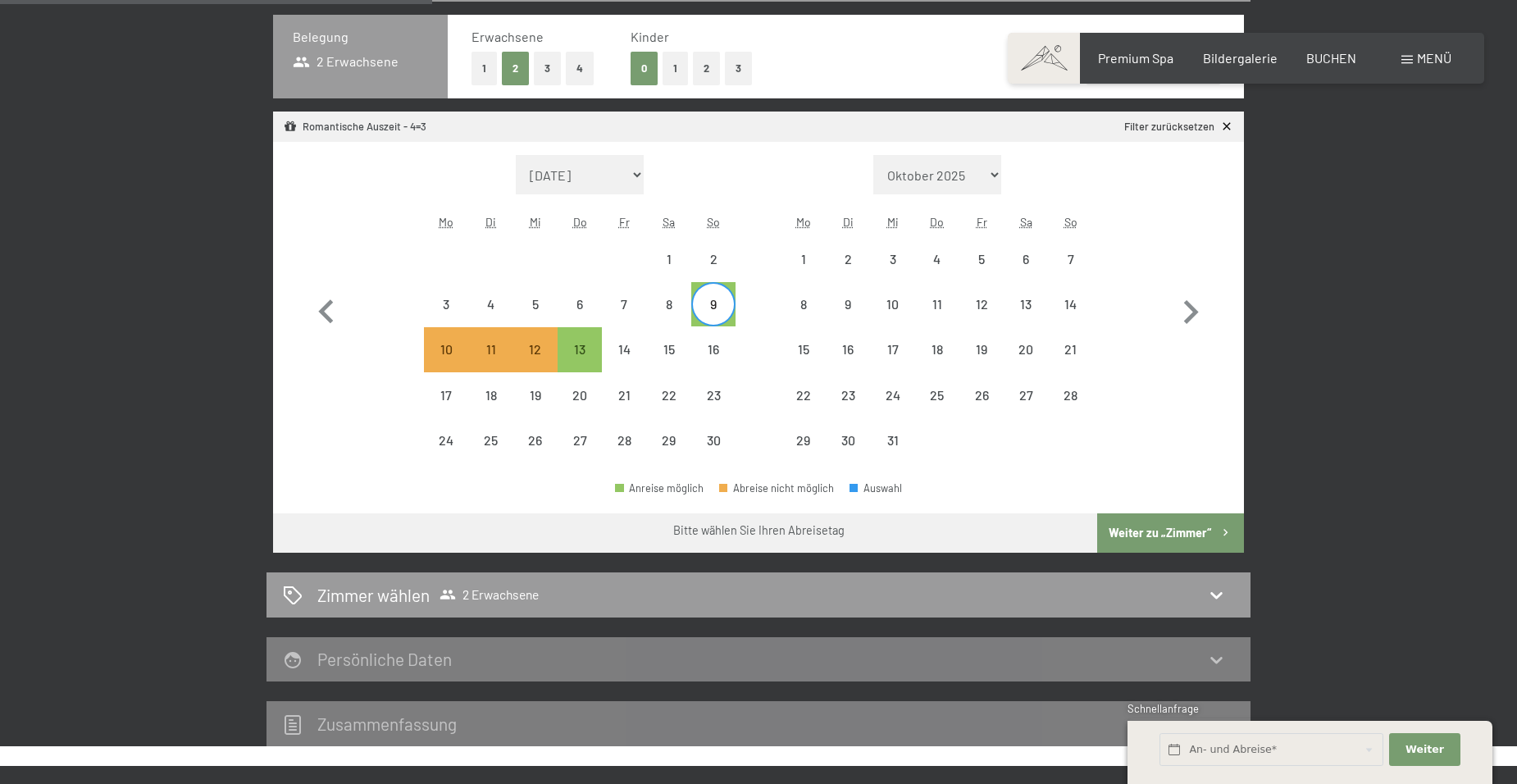
scroll to position [473, 0]
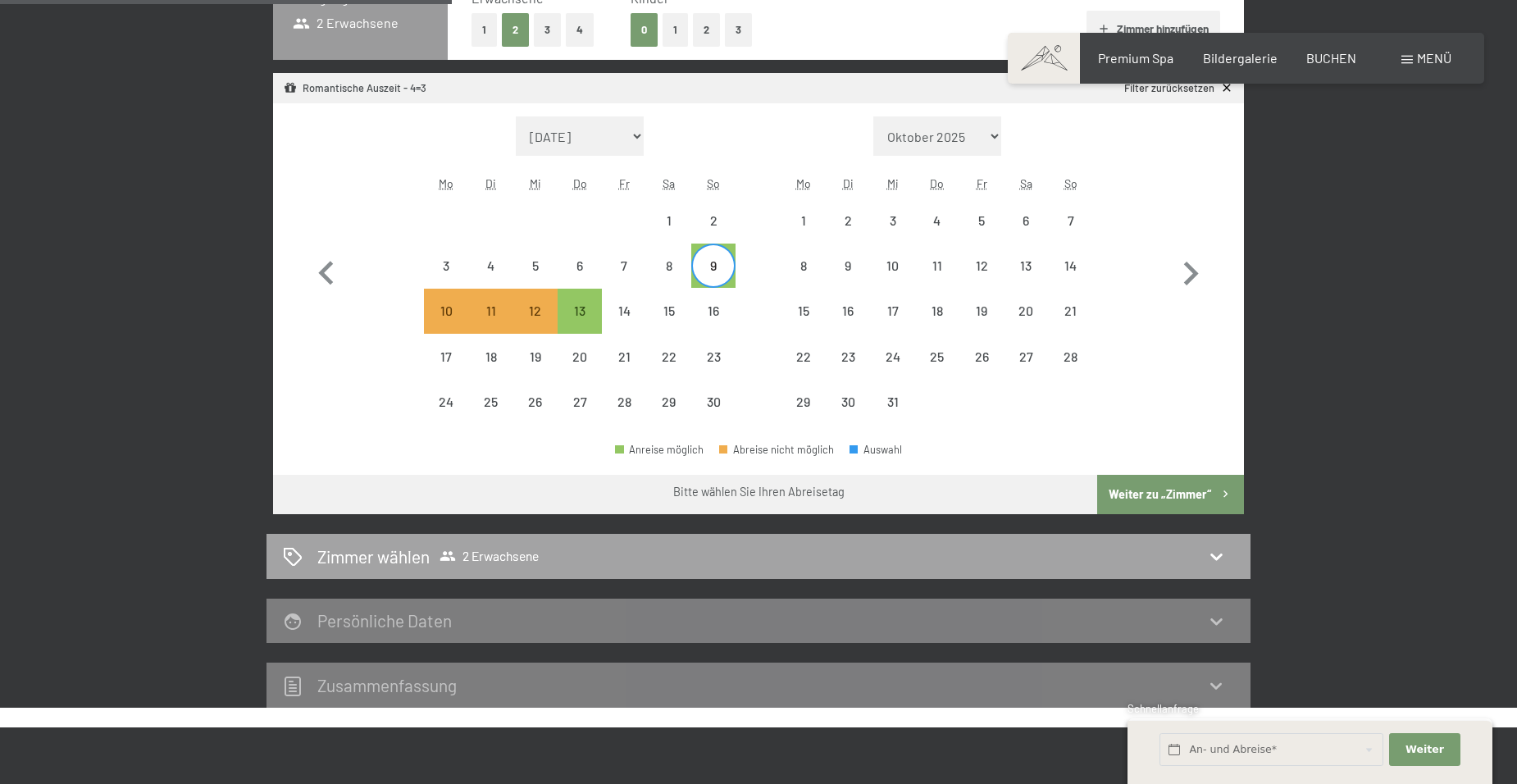
click at [328, 559] on h2 "Zimmer wählen" at bounding box center [373, 556] width 112 height 24
select select "[DATE]"
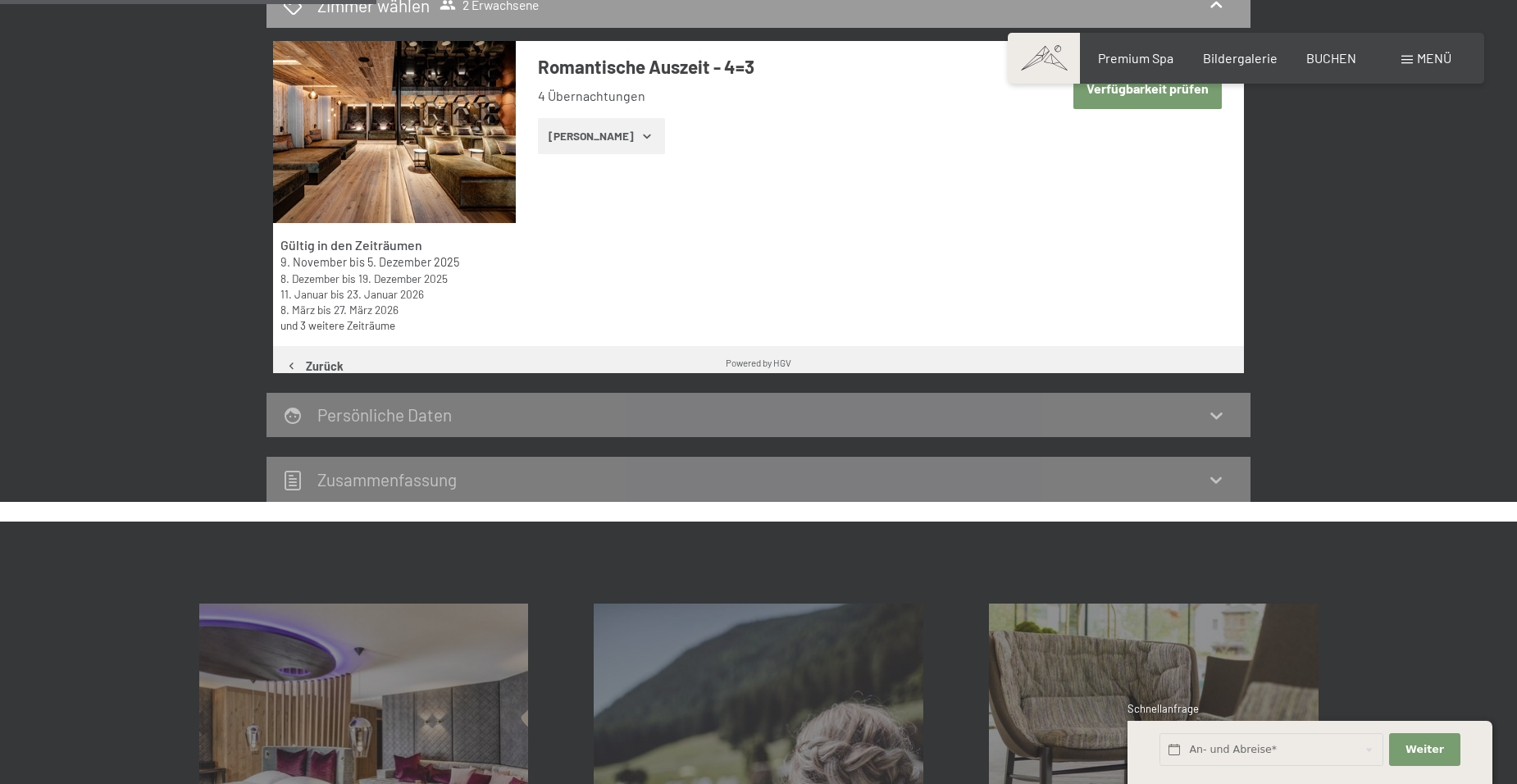
scroll to position [391, 0]
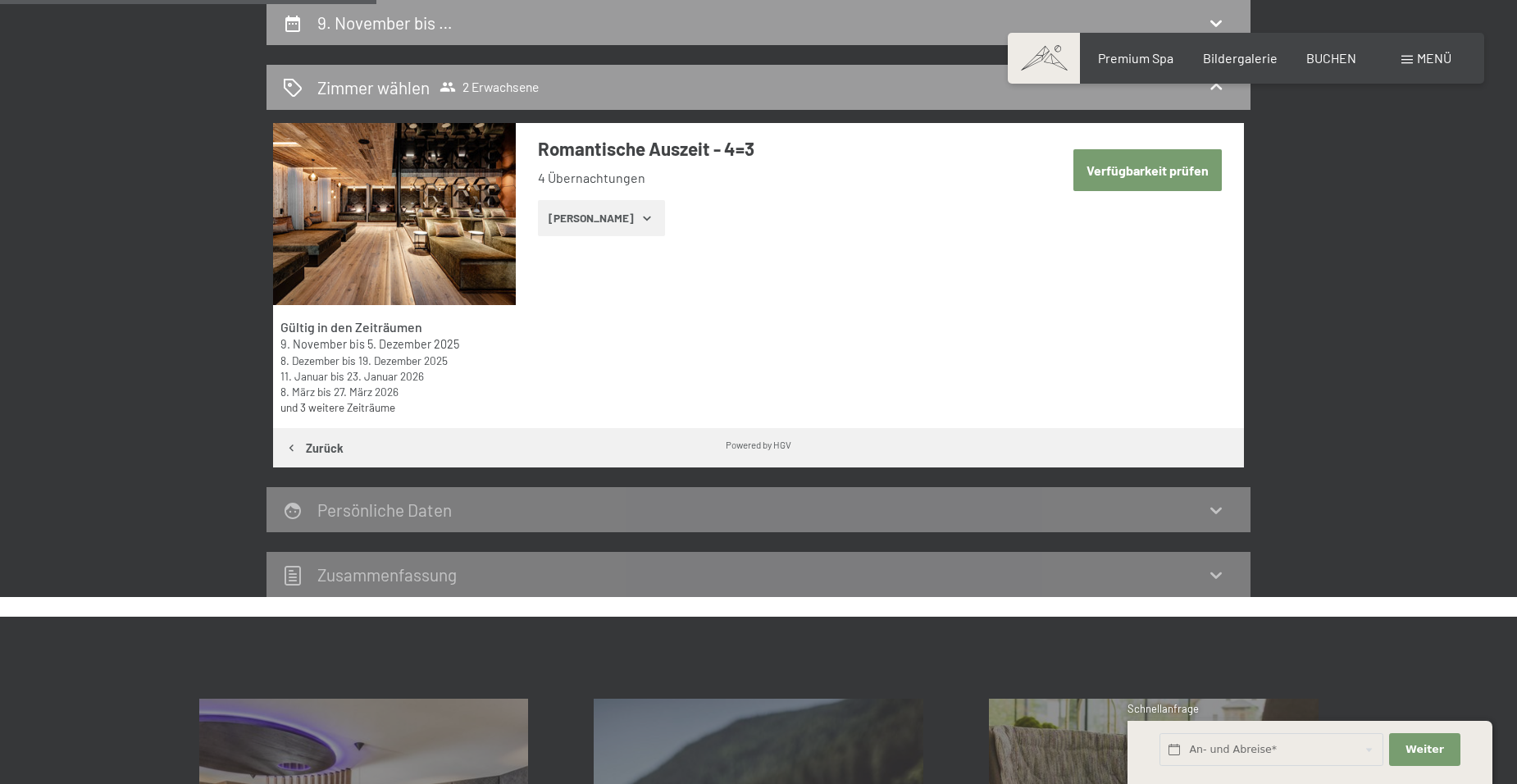
click at [1120, 175] on button "Verfügbarkeit prüfen" at bounding box center [1148, 170] width 148 height 42
select select "[DATE]"
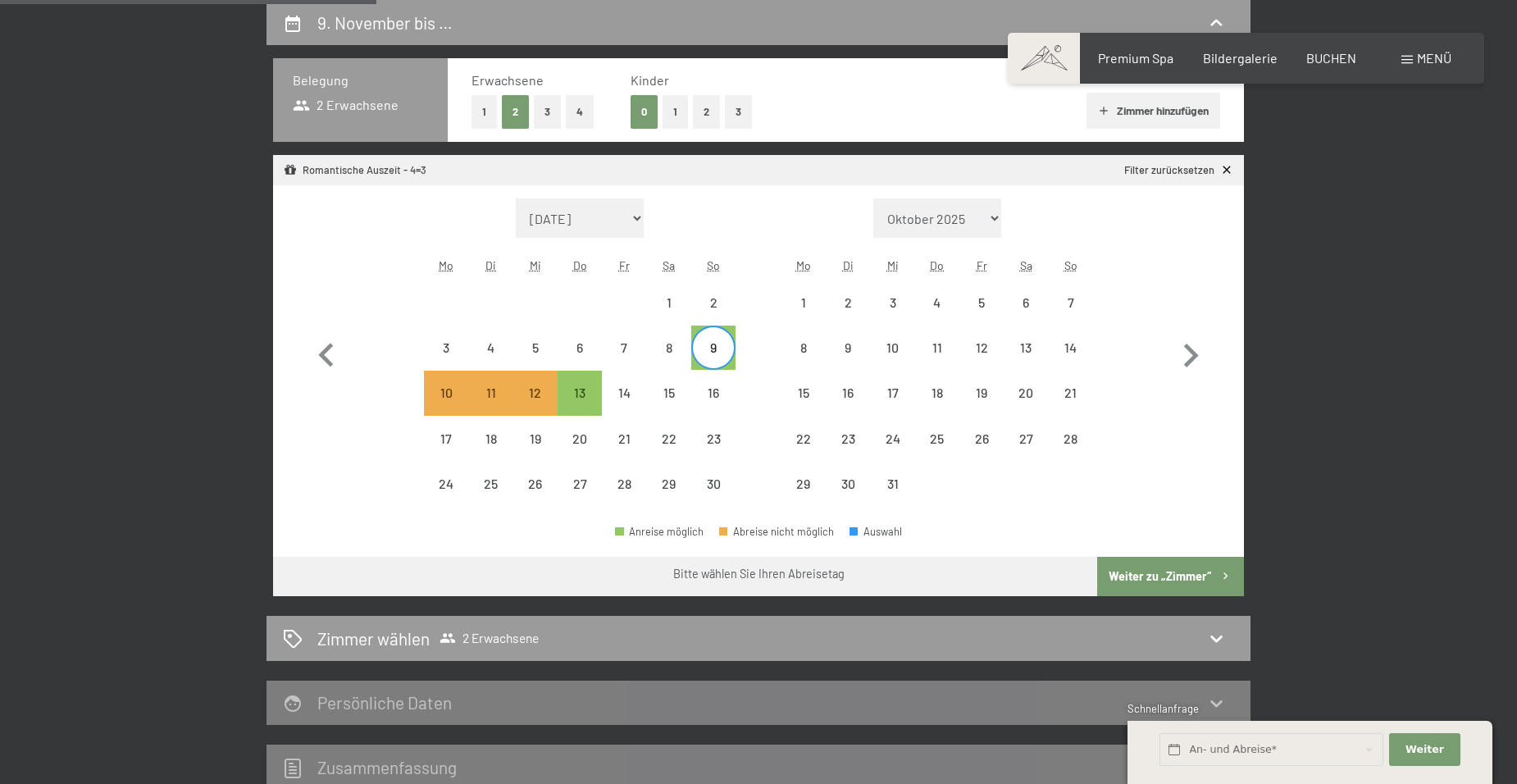
click at [1189, 593] on button "Weiter zu „Zimmer“" at bounding box center [1170, 576] width 146 height 39
select select "[DATE]"
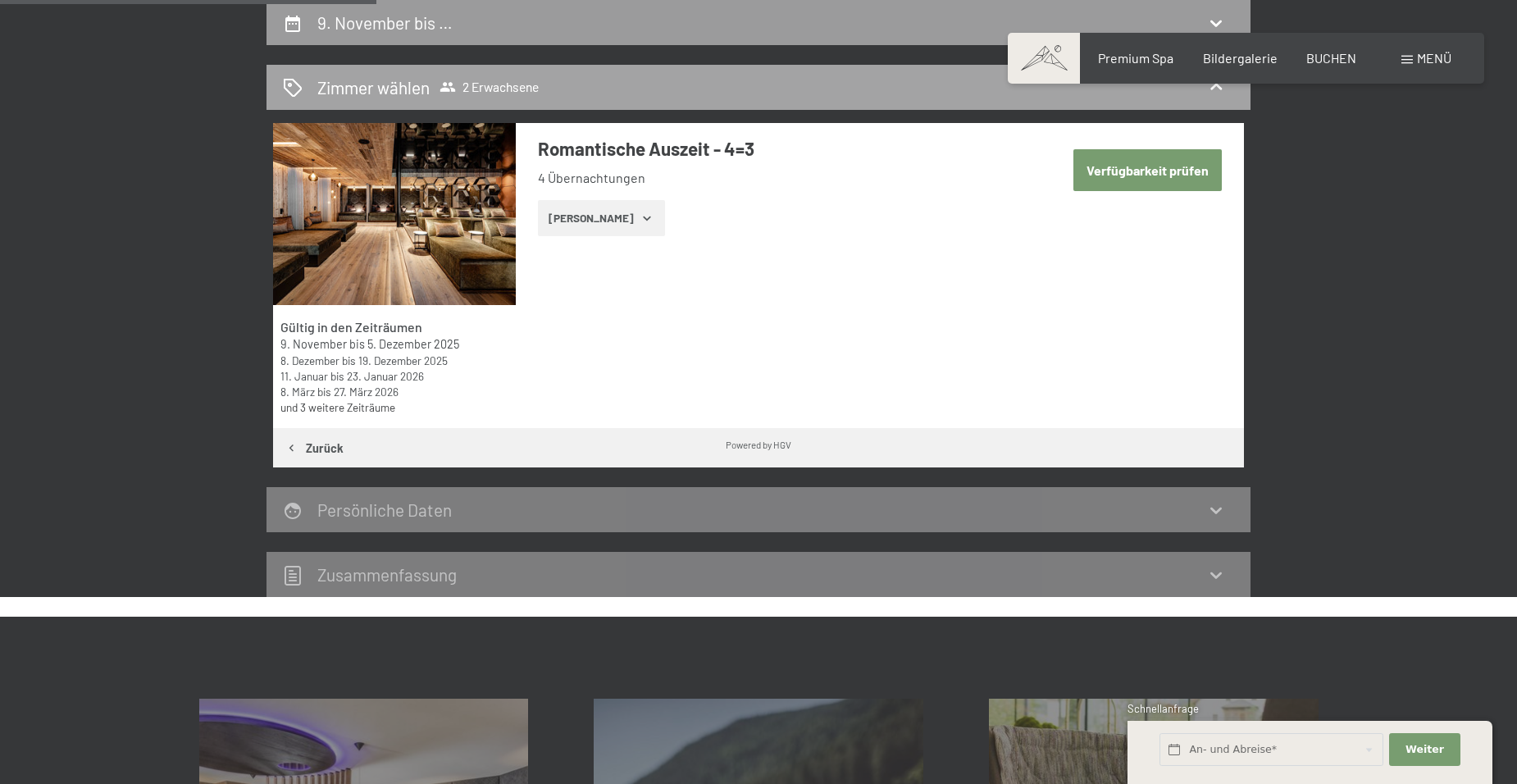
click at [1221, 87] on icon at bounding box center [1216, 86] width 20 height 20
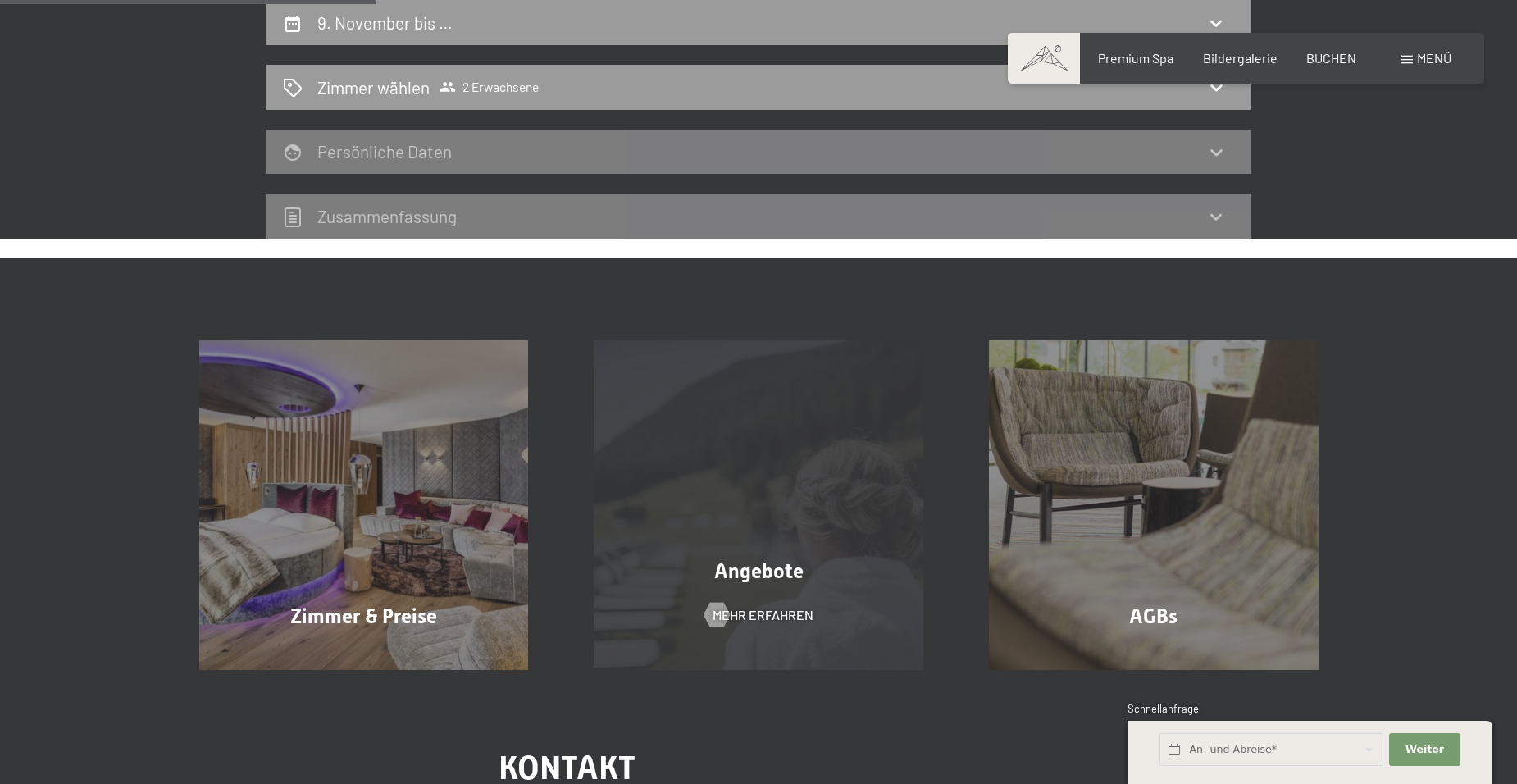
click at [743, 597] on div "Angebote Mehr erfahren" at bounding box center [759, 505] width 396 height 329
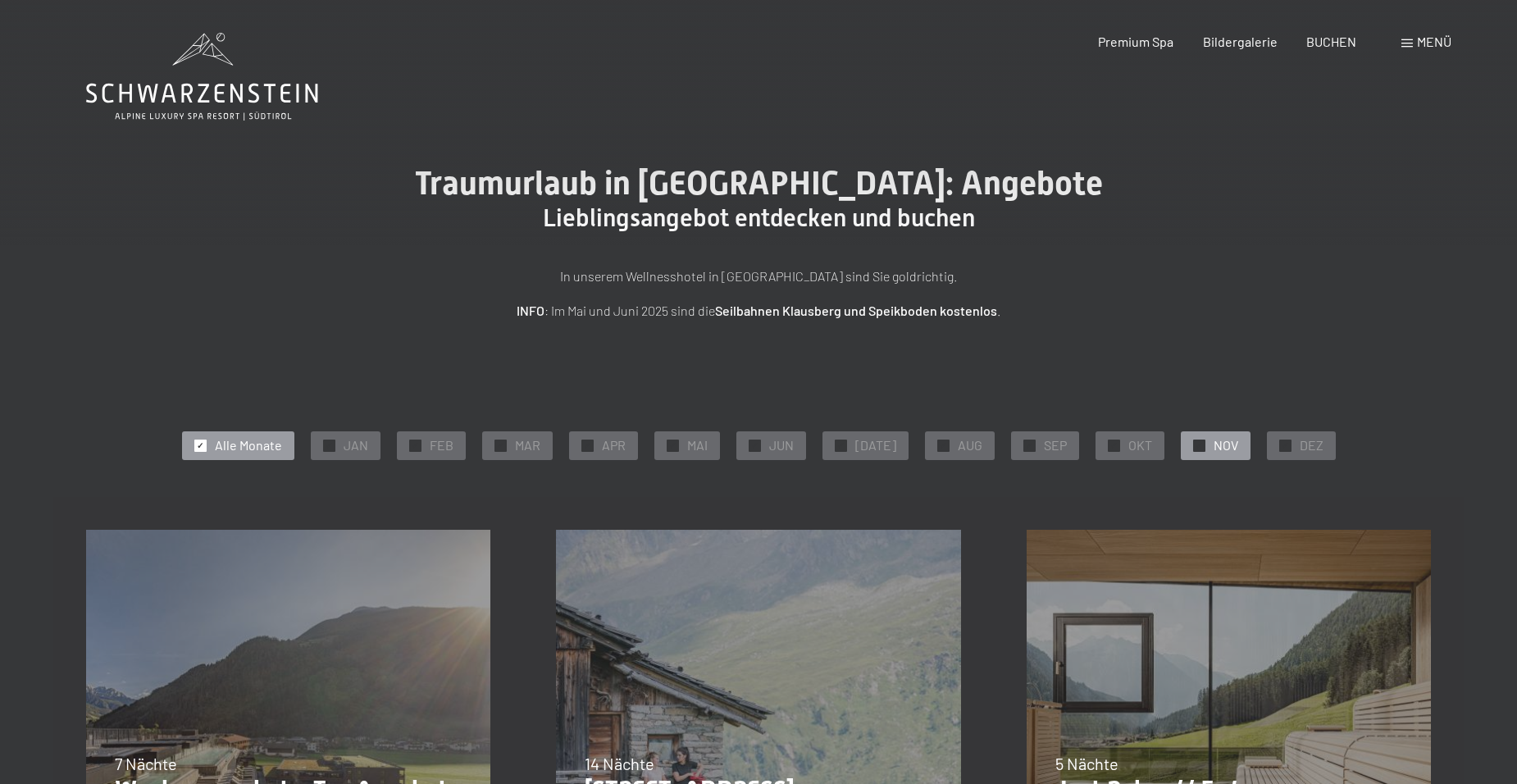
click at [1228, 449] on span "NOV" at bounding box center [1226, 445] width 24 height 18
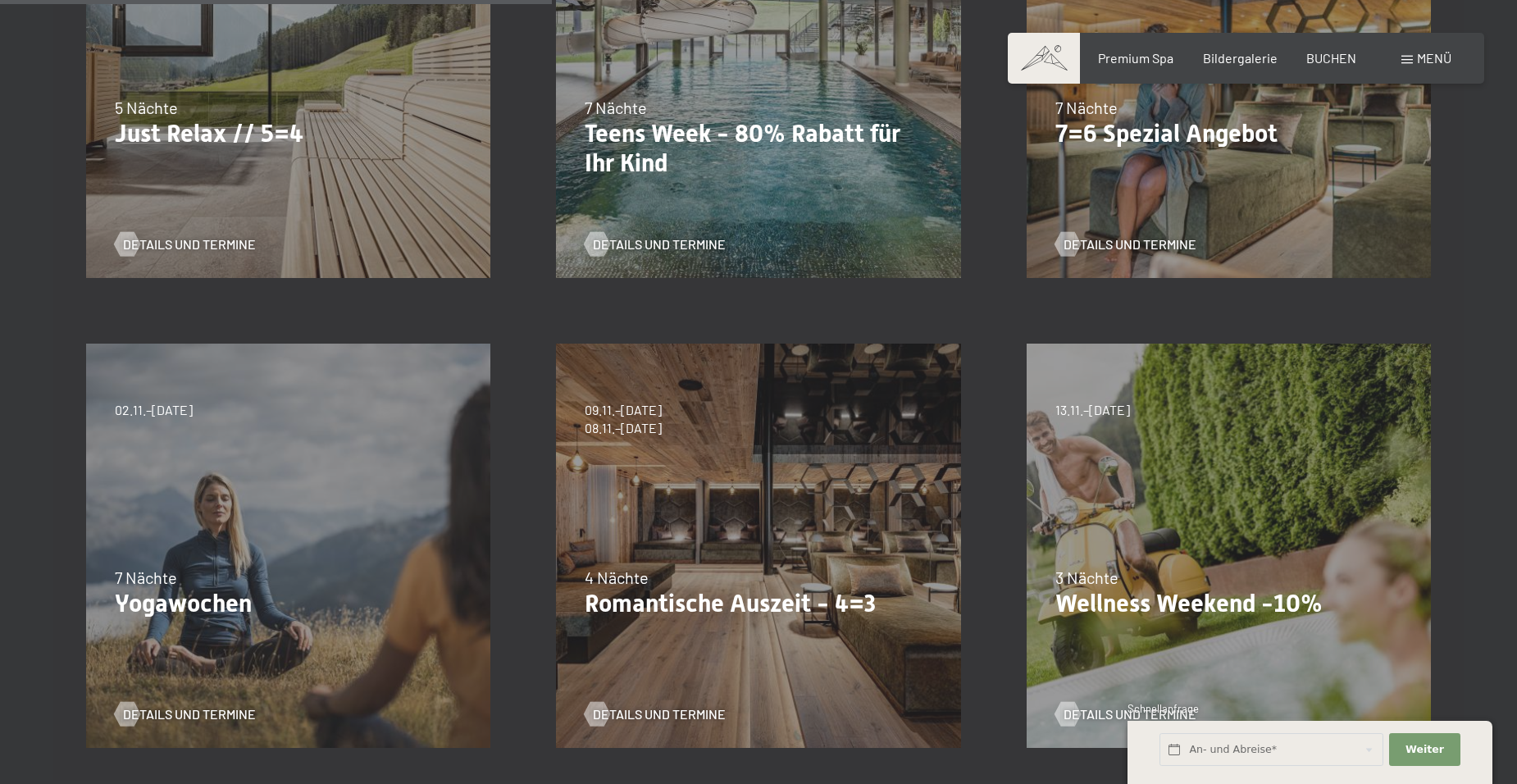
scroll to position [738, 0]
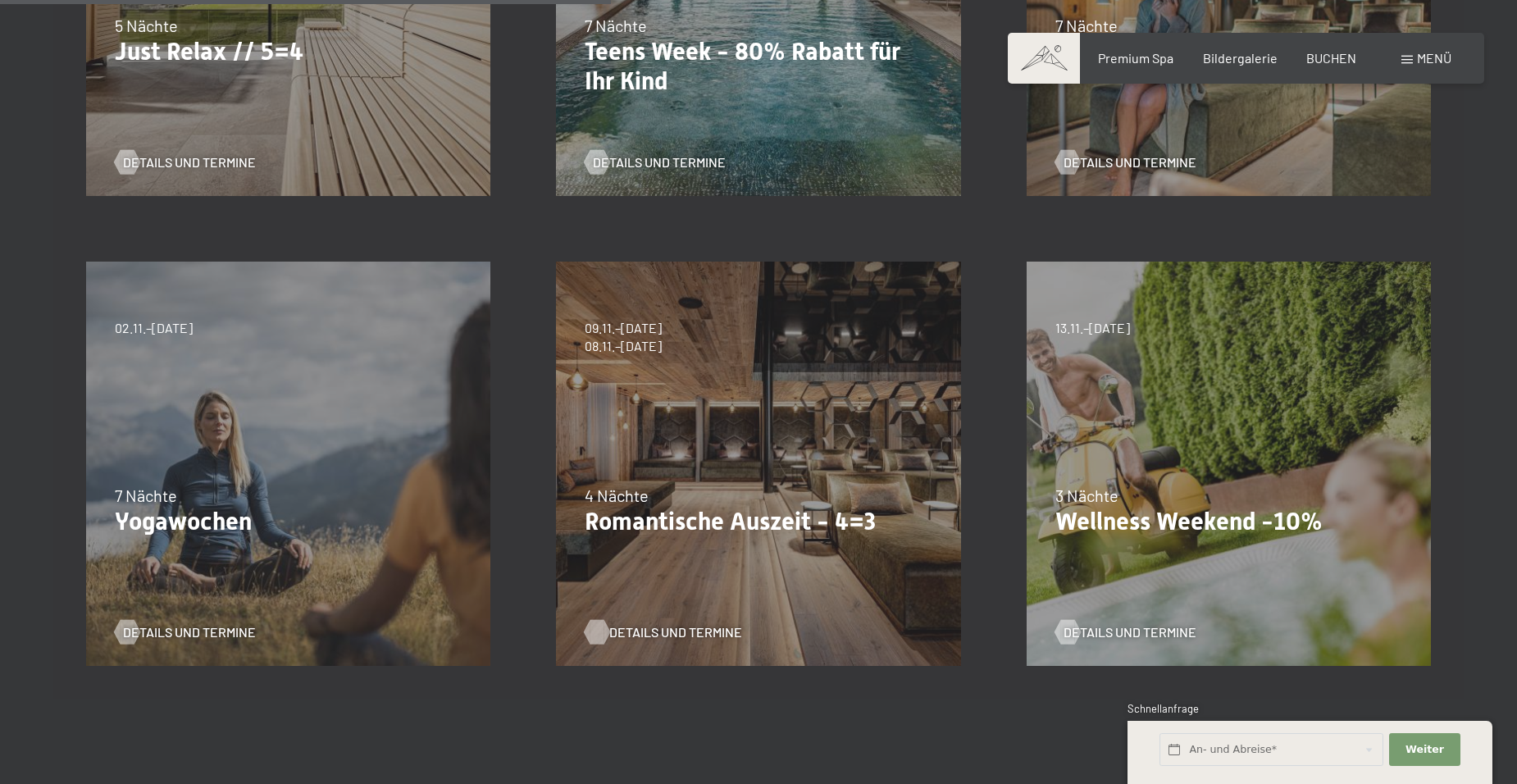
click at [667, 631] on span "Details und Termine" at bounding box center [675, 632] width 132 height 18
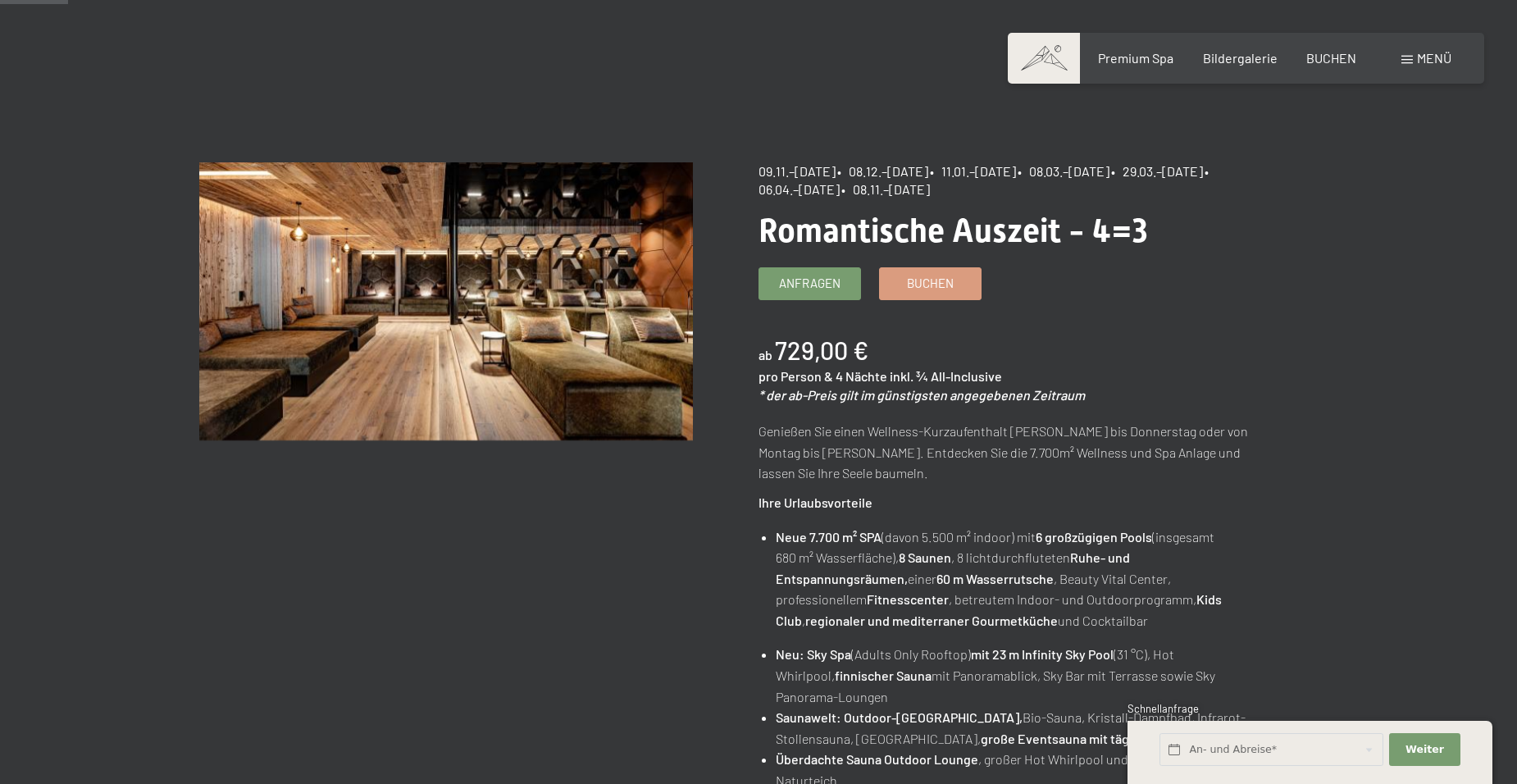
scroll to position [82, 0]
click at [924, 283] on span "Buchen" at bounding box center [931, 282] width 47 height 17
click at [917, 287] on span "Buchen" at bounding box center [931, 282] width 47 height 17
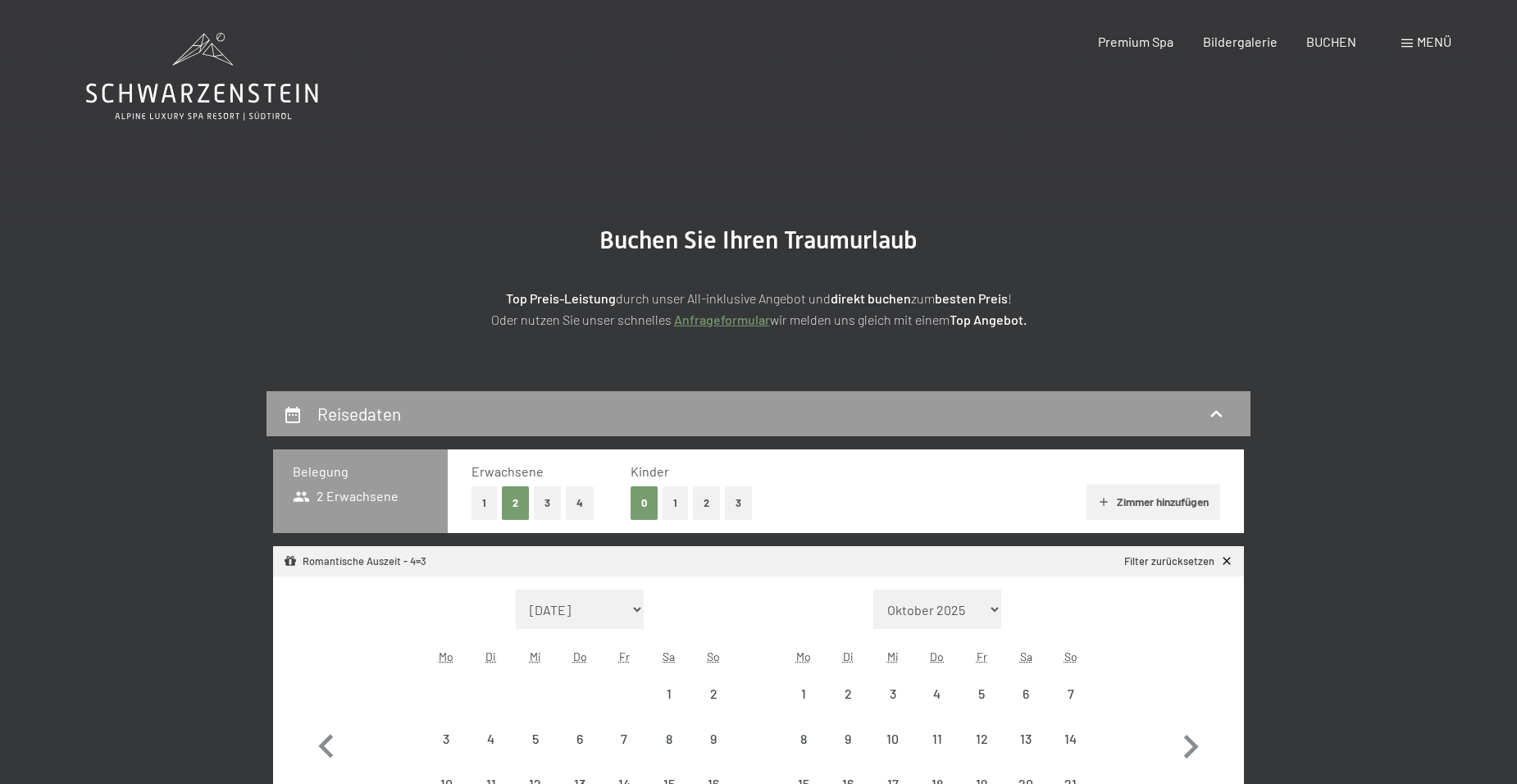
select select "[DATE]"
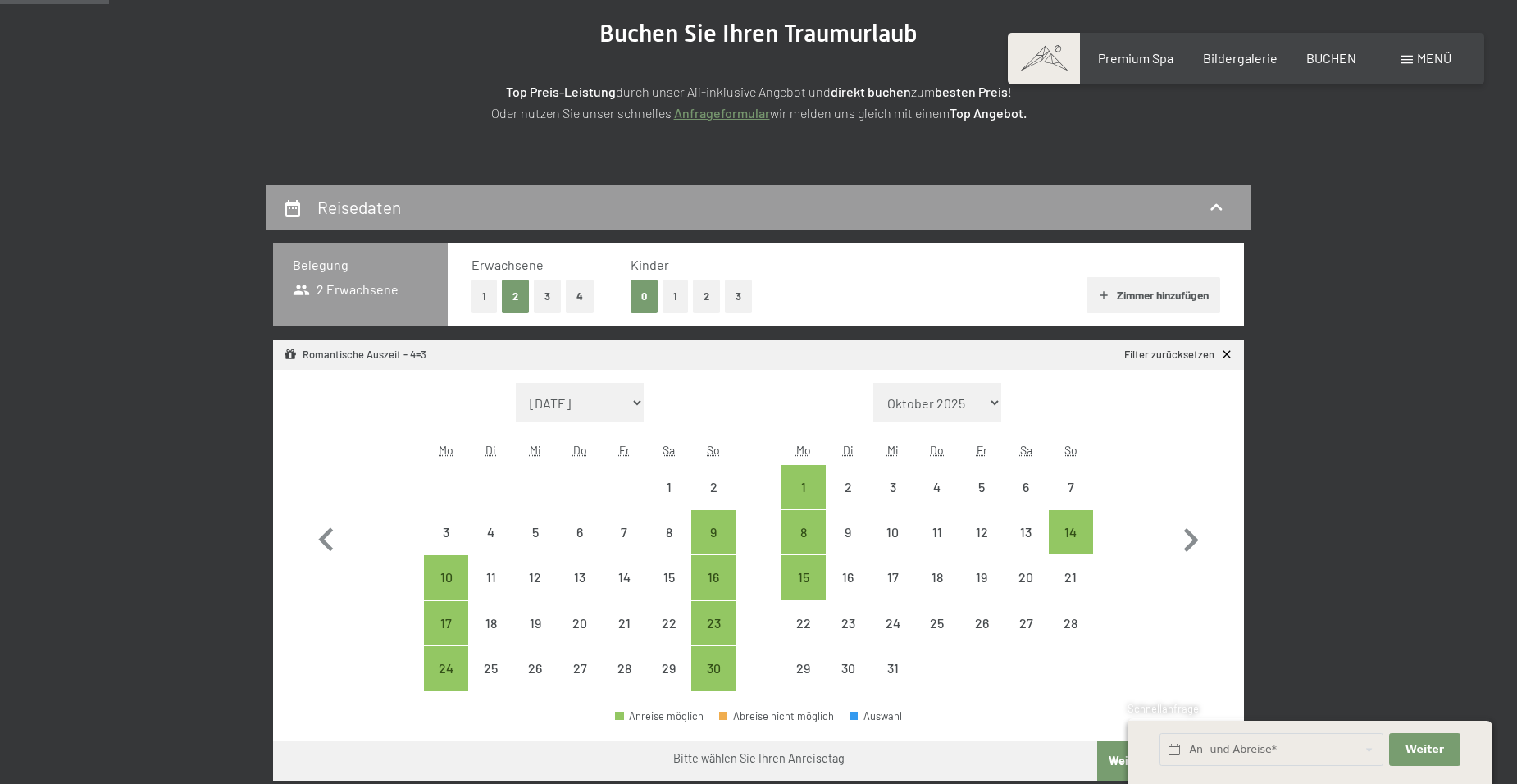
scroll to position [246, 0]
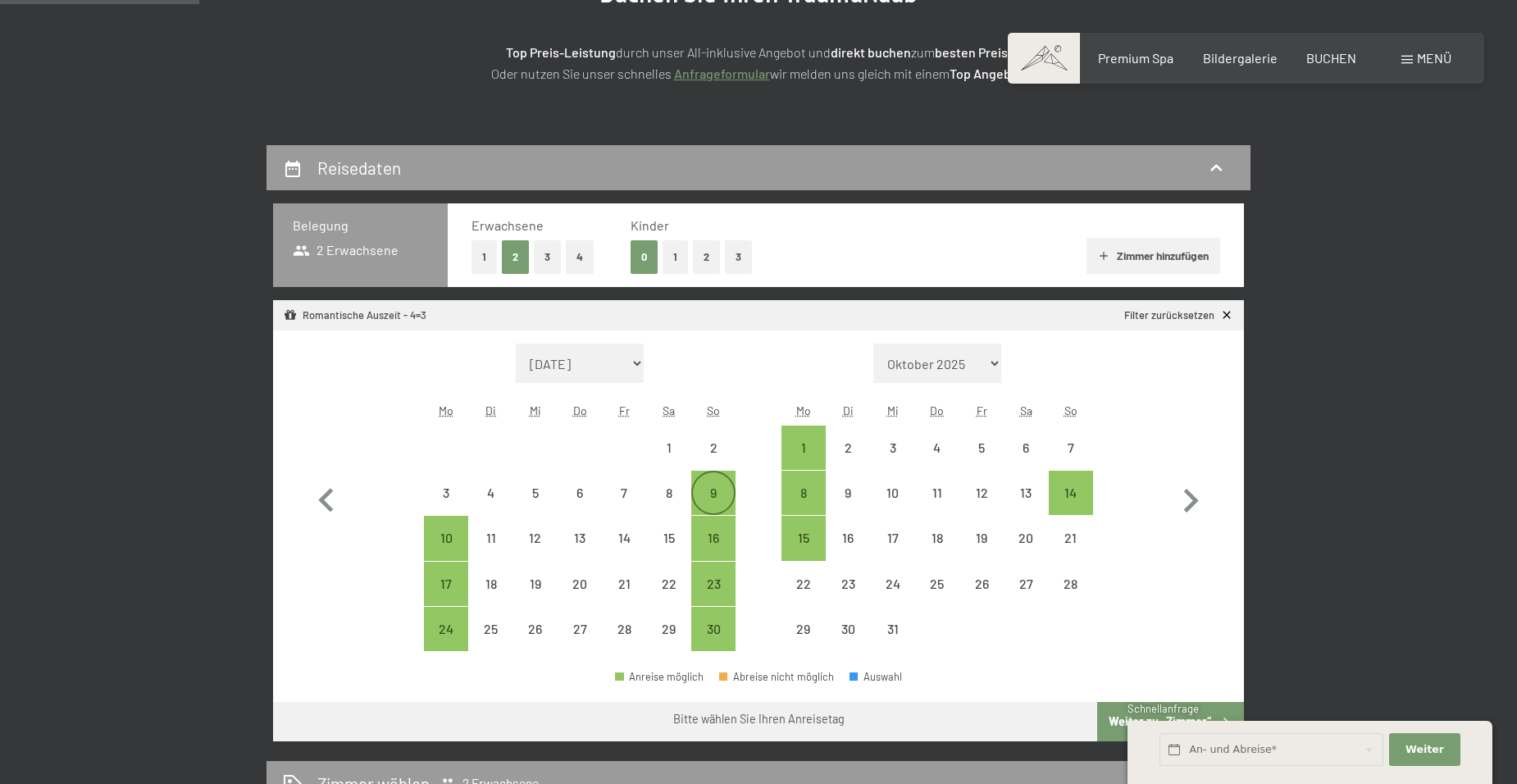
click at [720, 493] on div "9" at bounding box center [713, 506] width 41 height 41
select select "[DATE]"
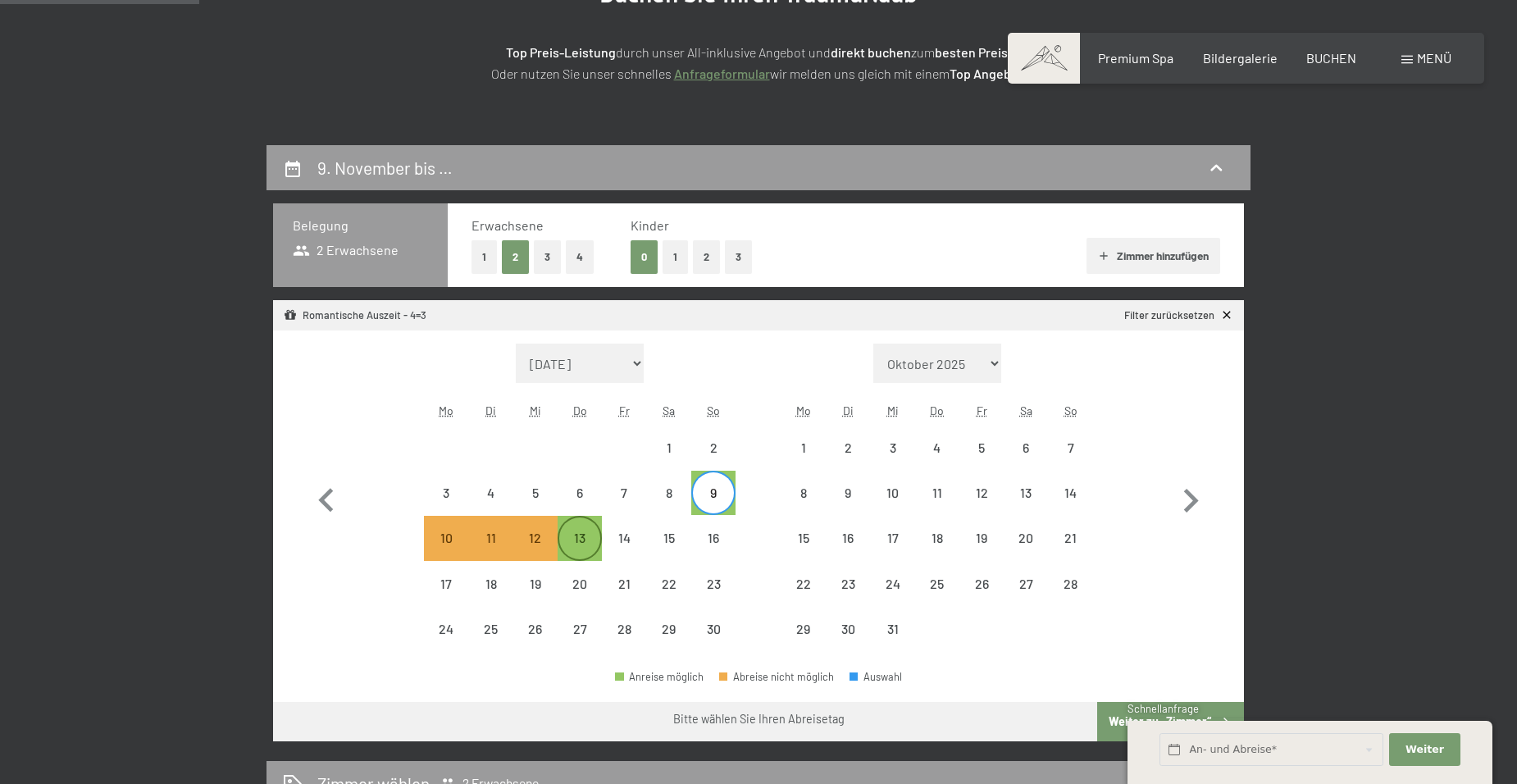
click at [585, 540] on div "13" at bounding box center [579, 551] width 41 height 41
select select "[DATE]"
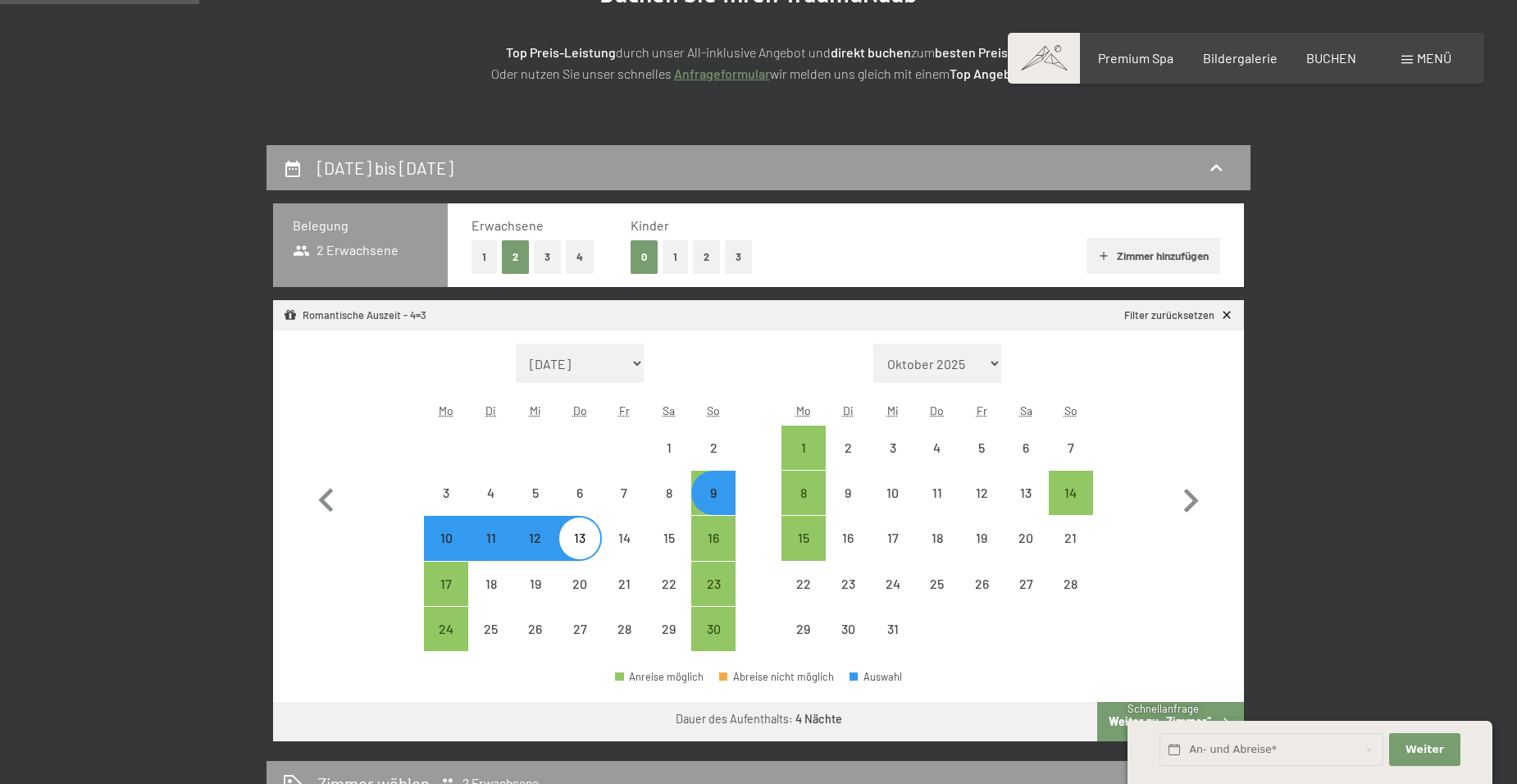
select select "[DATE]"
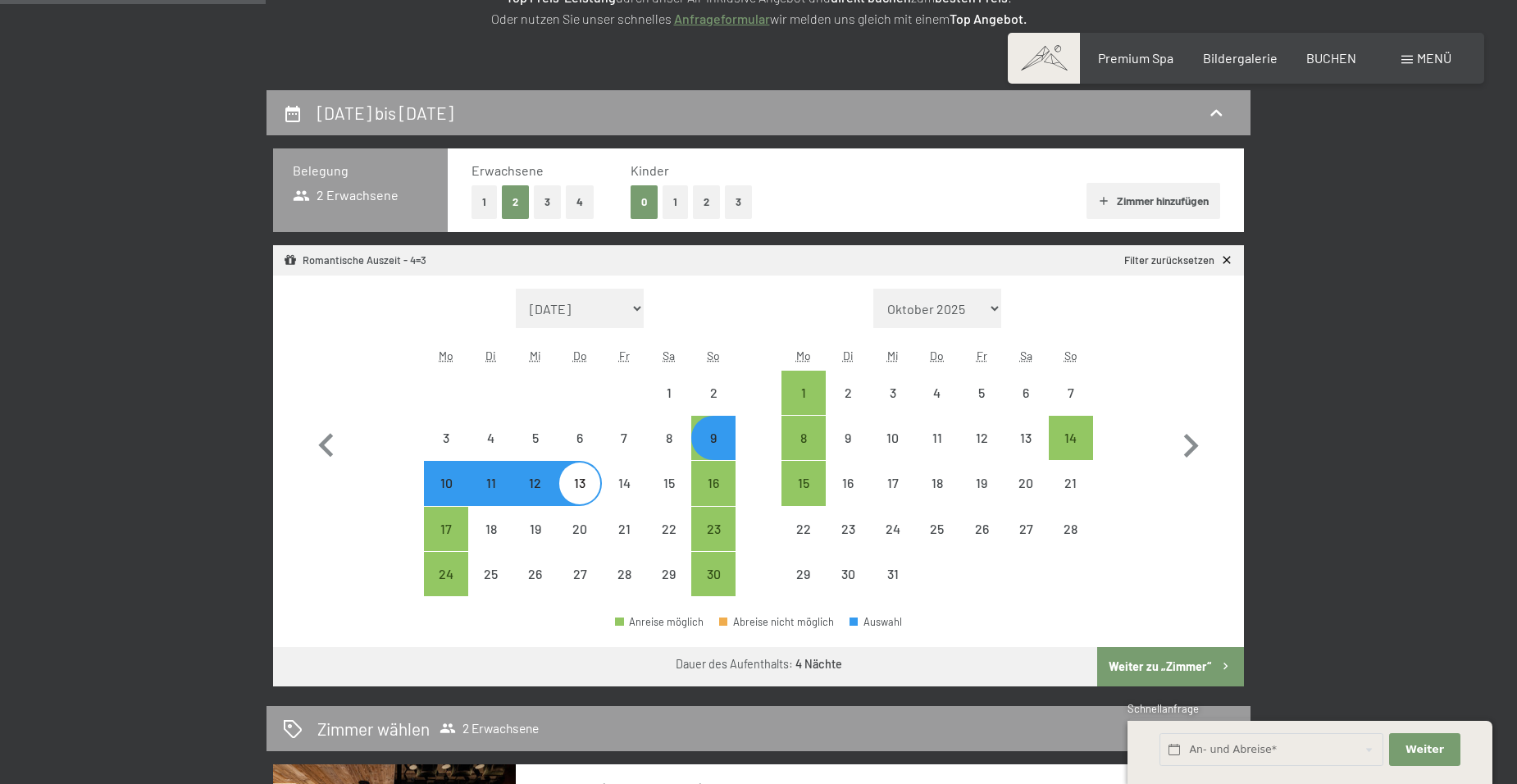
scroll to position [328, 0]
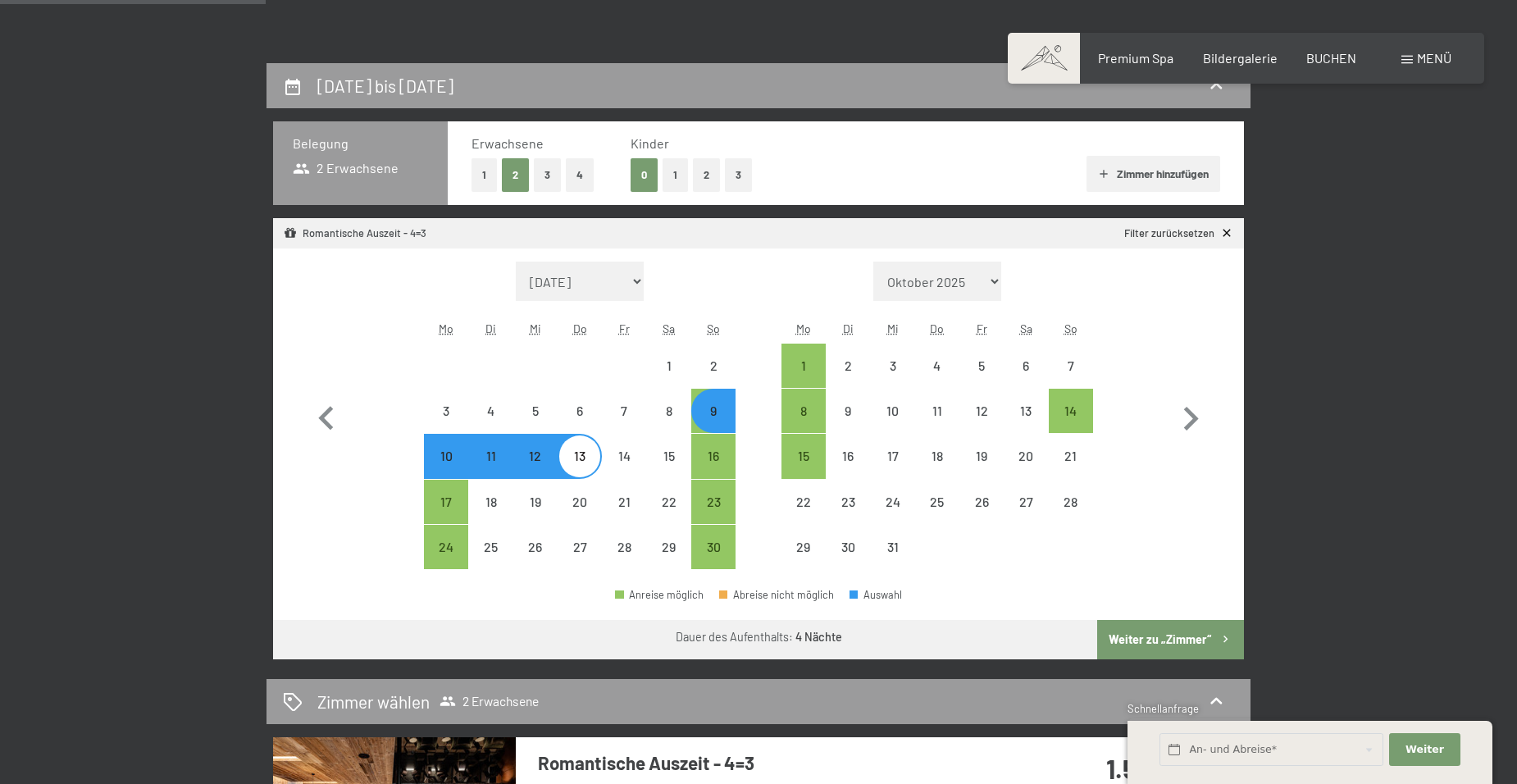
click at [1131, 643] on button "Weiter zu „Zimmer“" at bounding box center [1170, 639] width 146 height 39
select select "[DATE]"
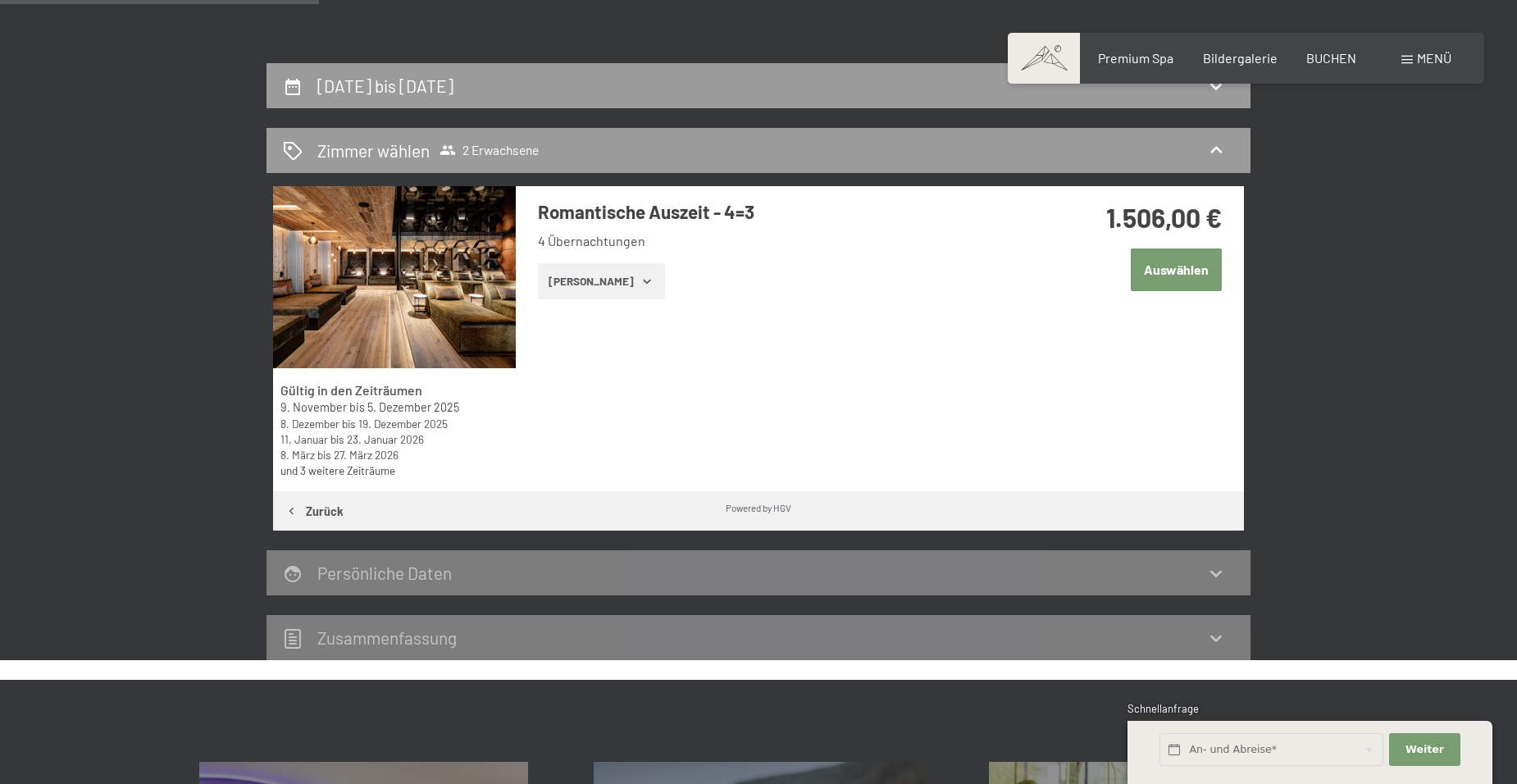
scroll to position [391, 0]
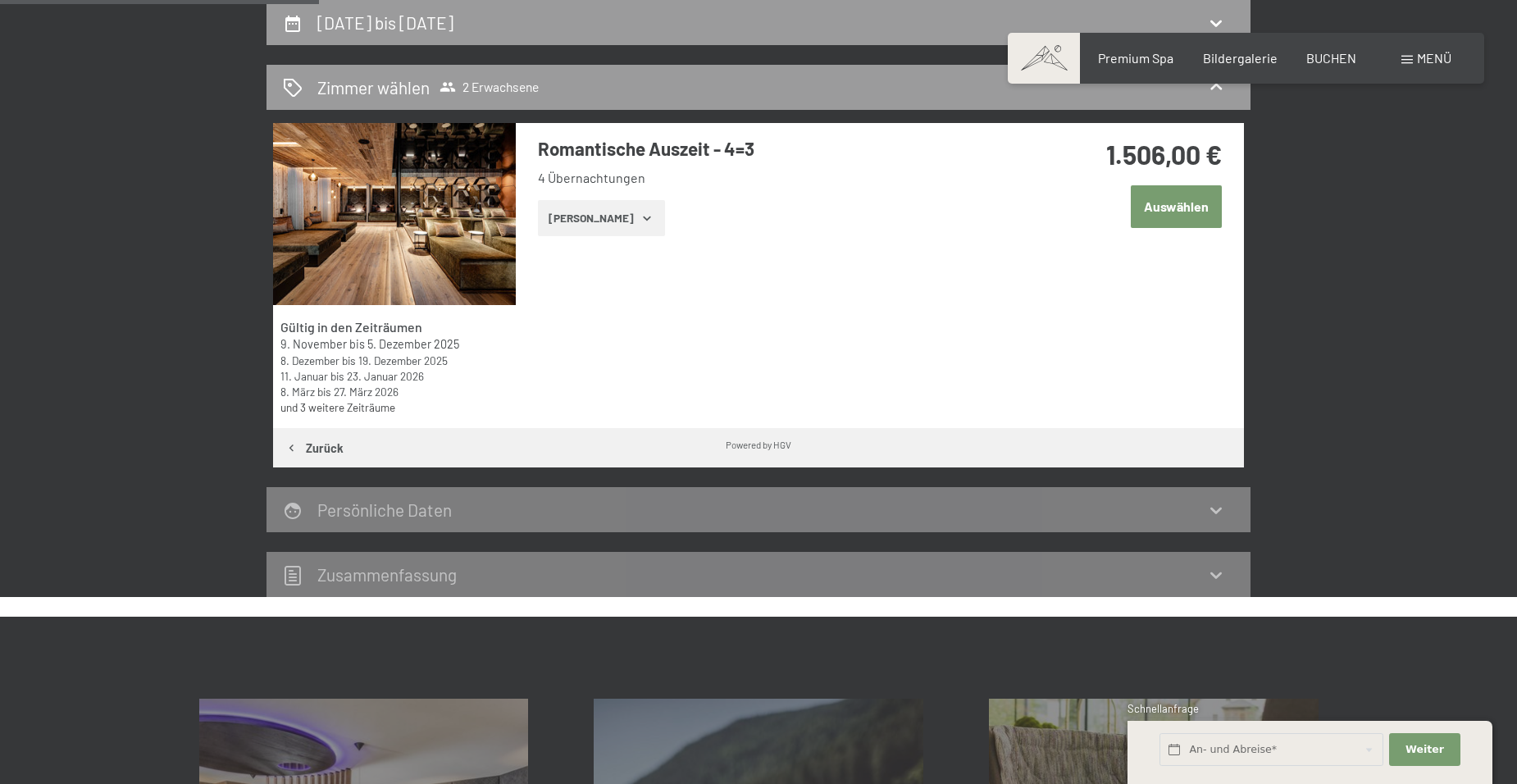
click at [1171, 203] on button "Auswählen" at bounding box center [1176, 206] width 91 height 42
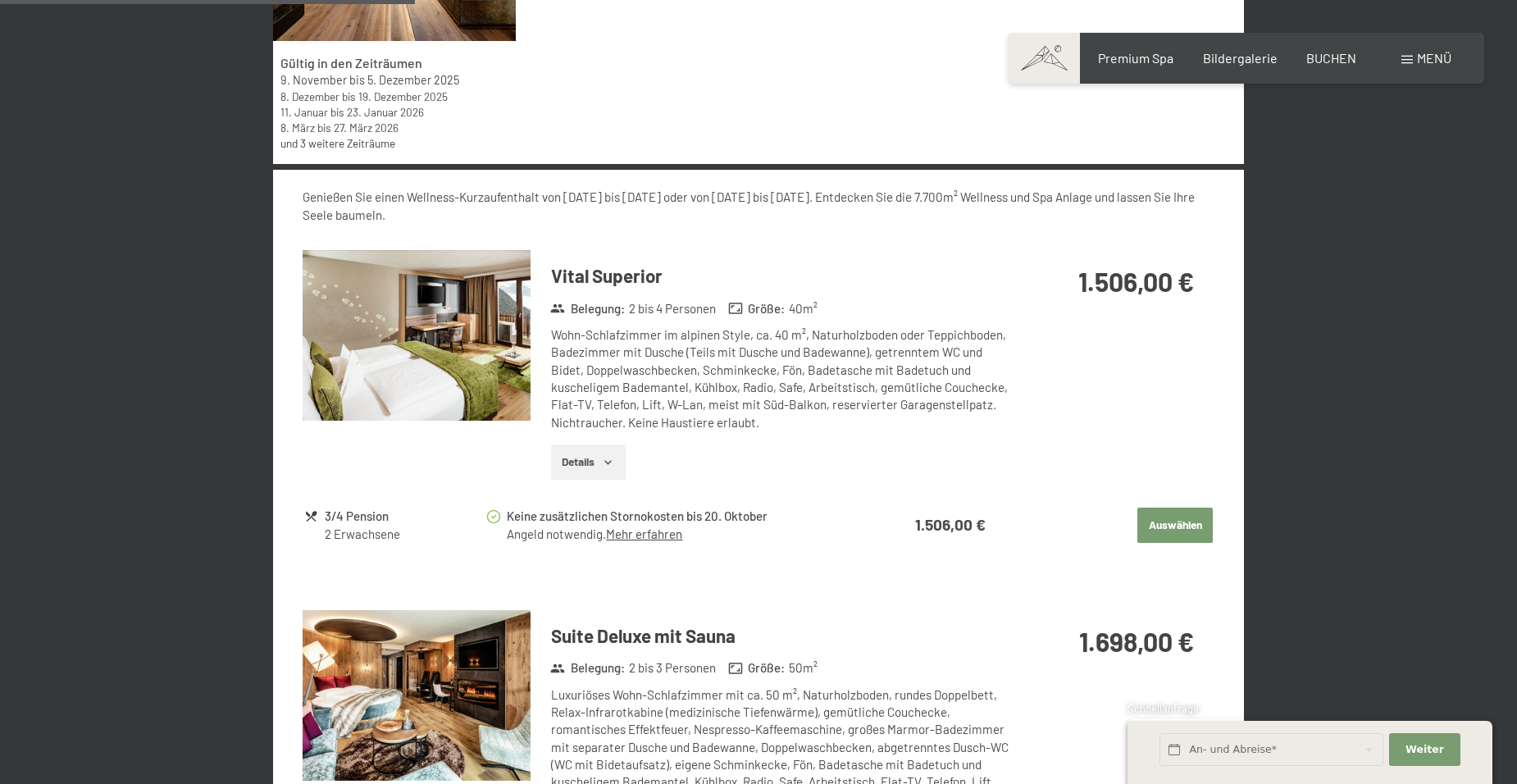
scroll to position [819, 0]
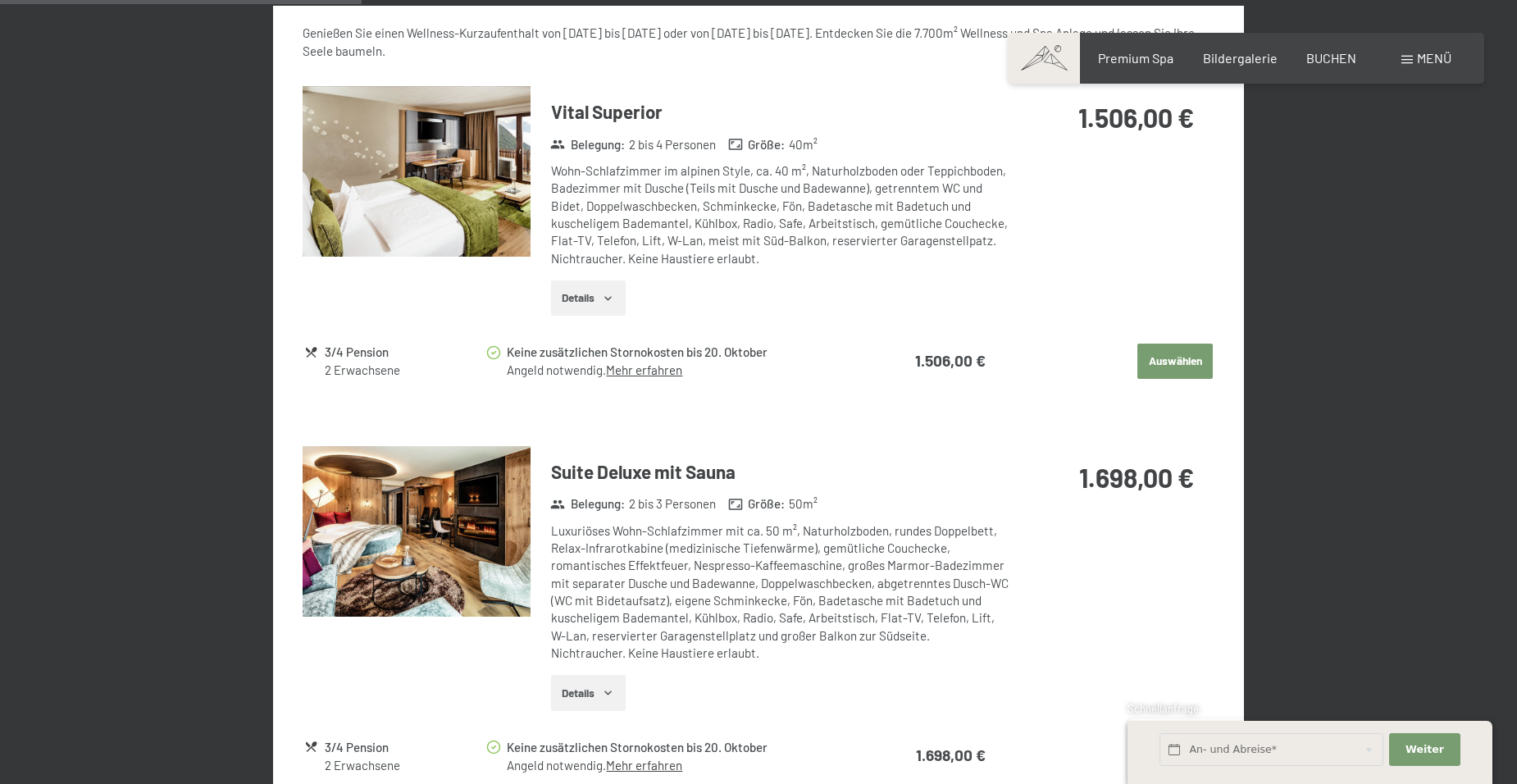
click at [1168, 361] on button "Auswählen" at bounding box center [1175, 361] width 76 height 36
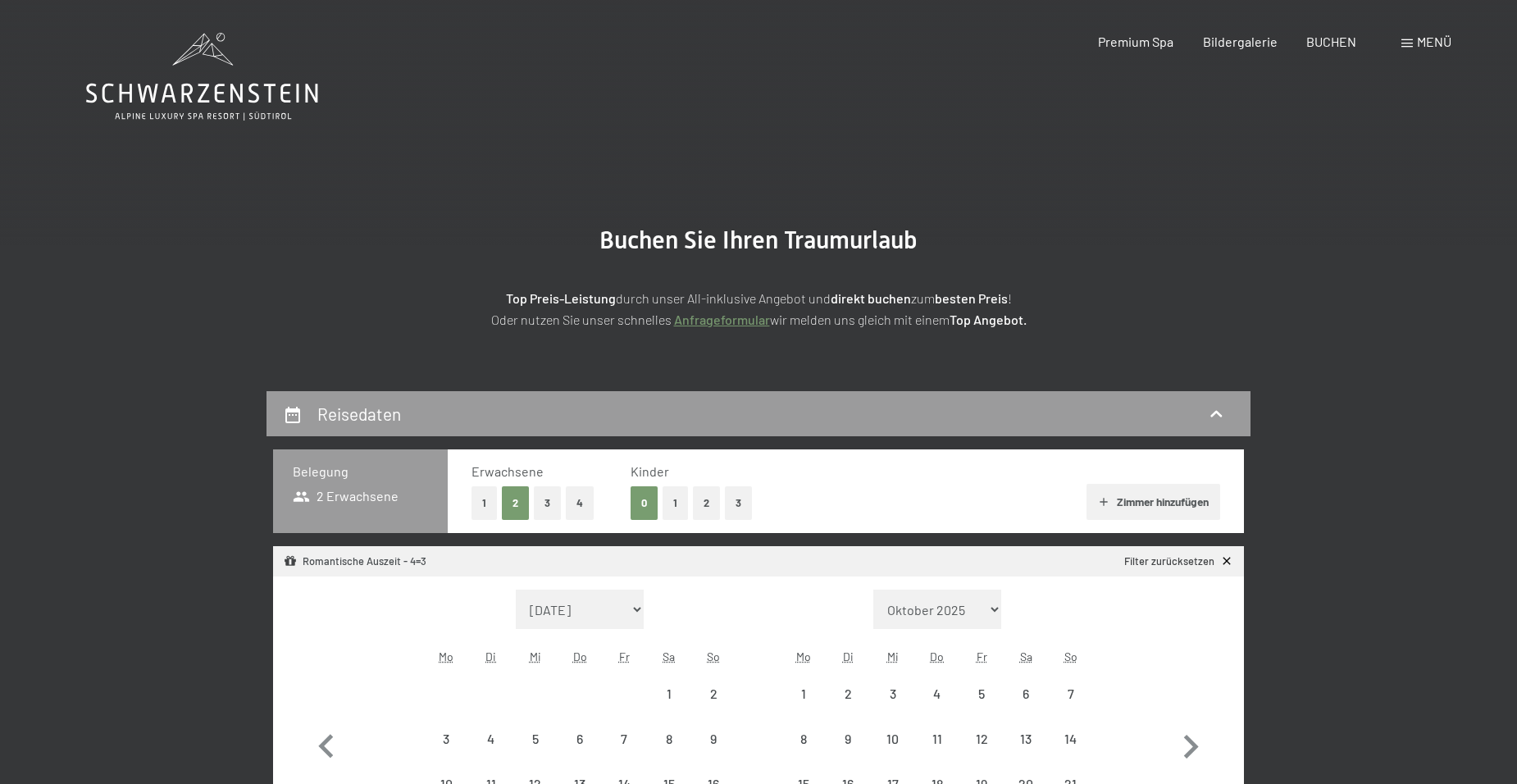
select select "[DATE]"
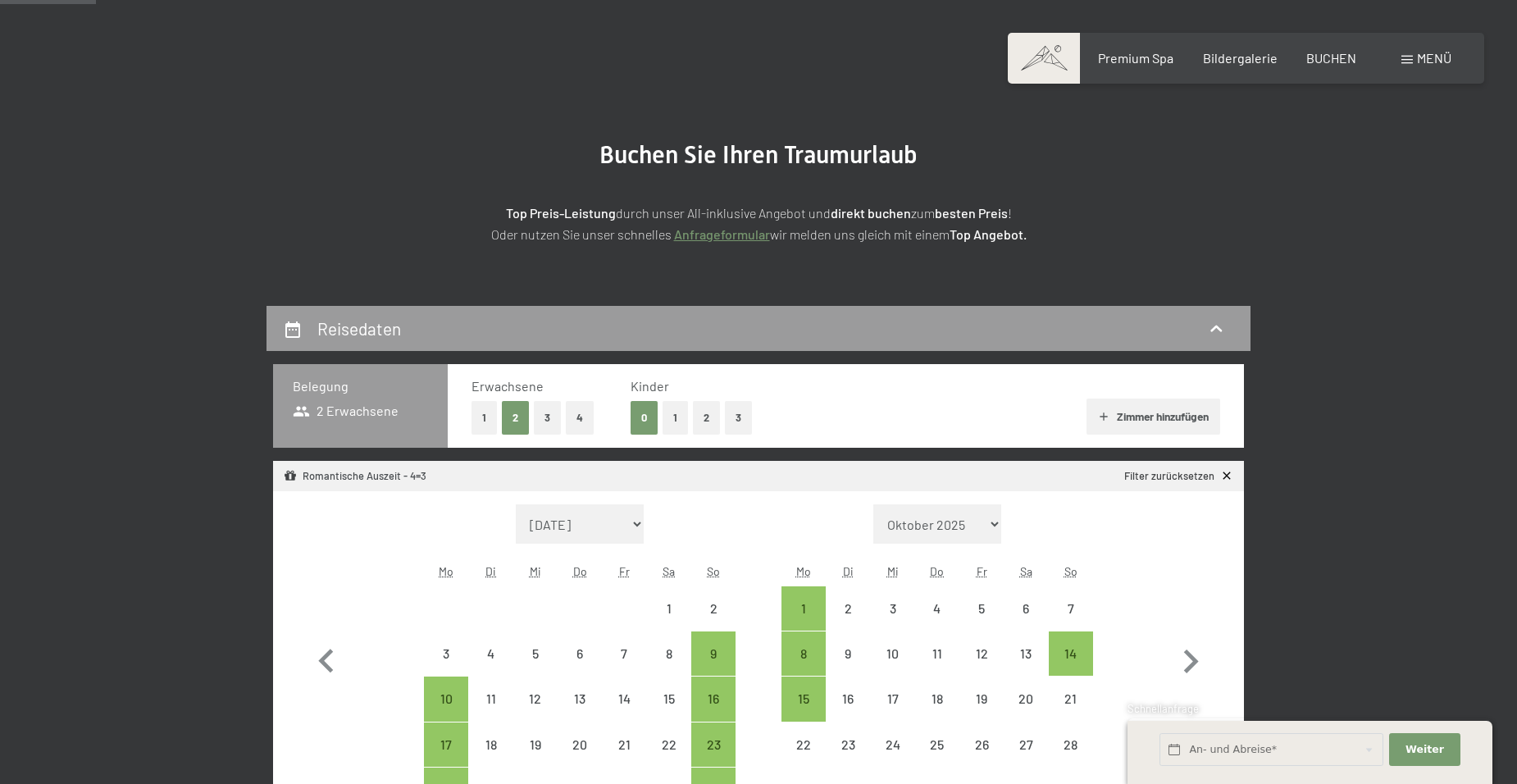
scroll to position [164, 0]
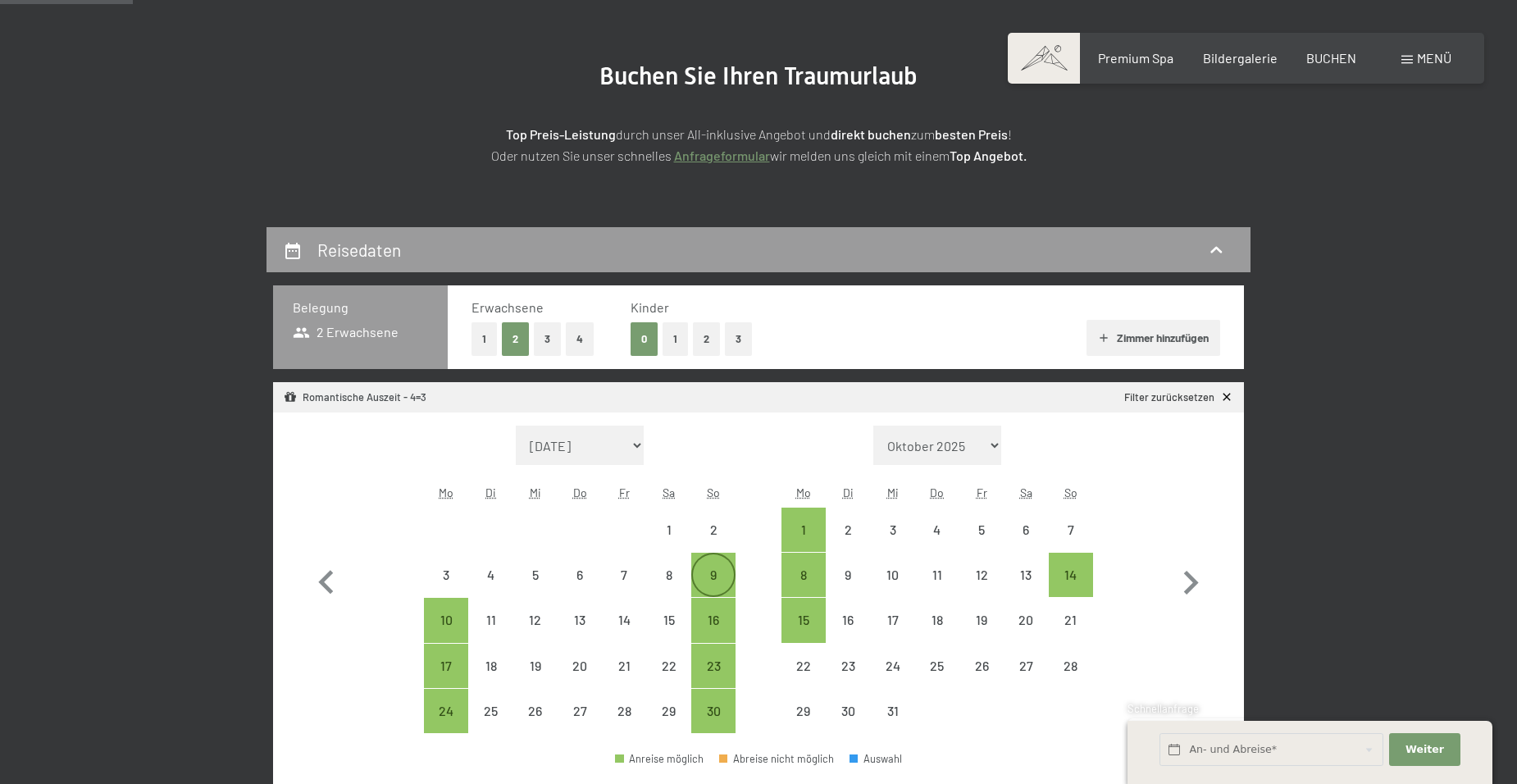
click at [713, 571] on div "9" at bounding box center [713, 588] width 41 height 41
select select "[DATE]"
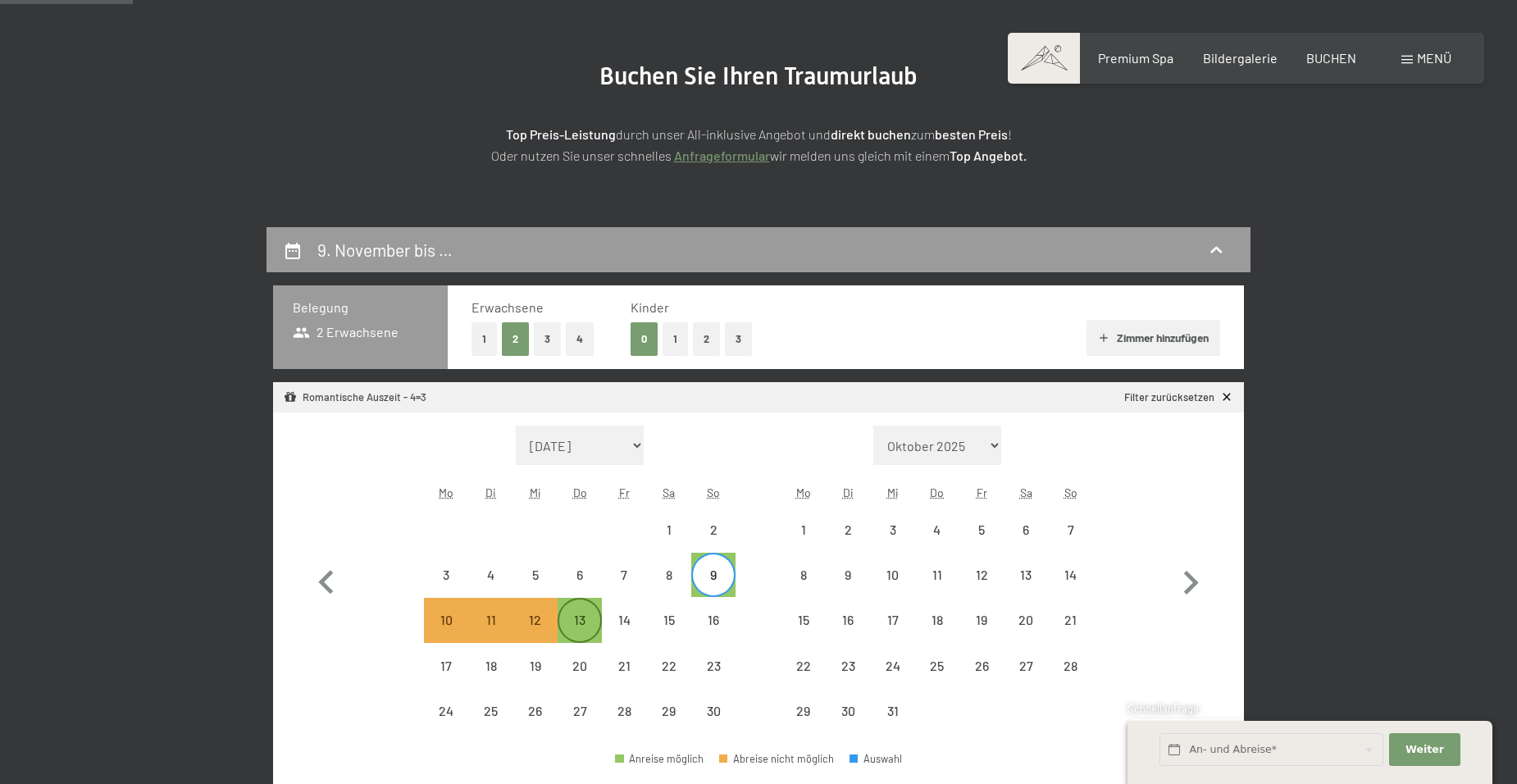
click at [596, 615] on div "13" at bounding box center [579, 633] width 41 height 41
select select "[DATE]"
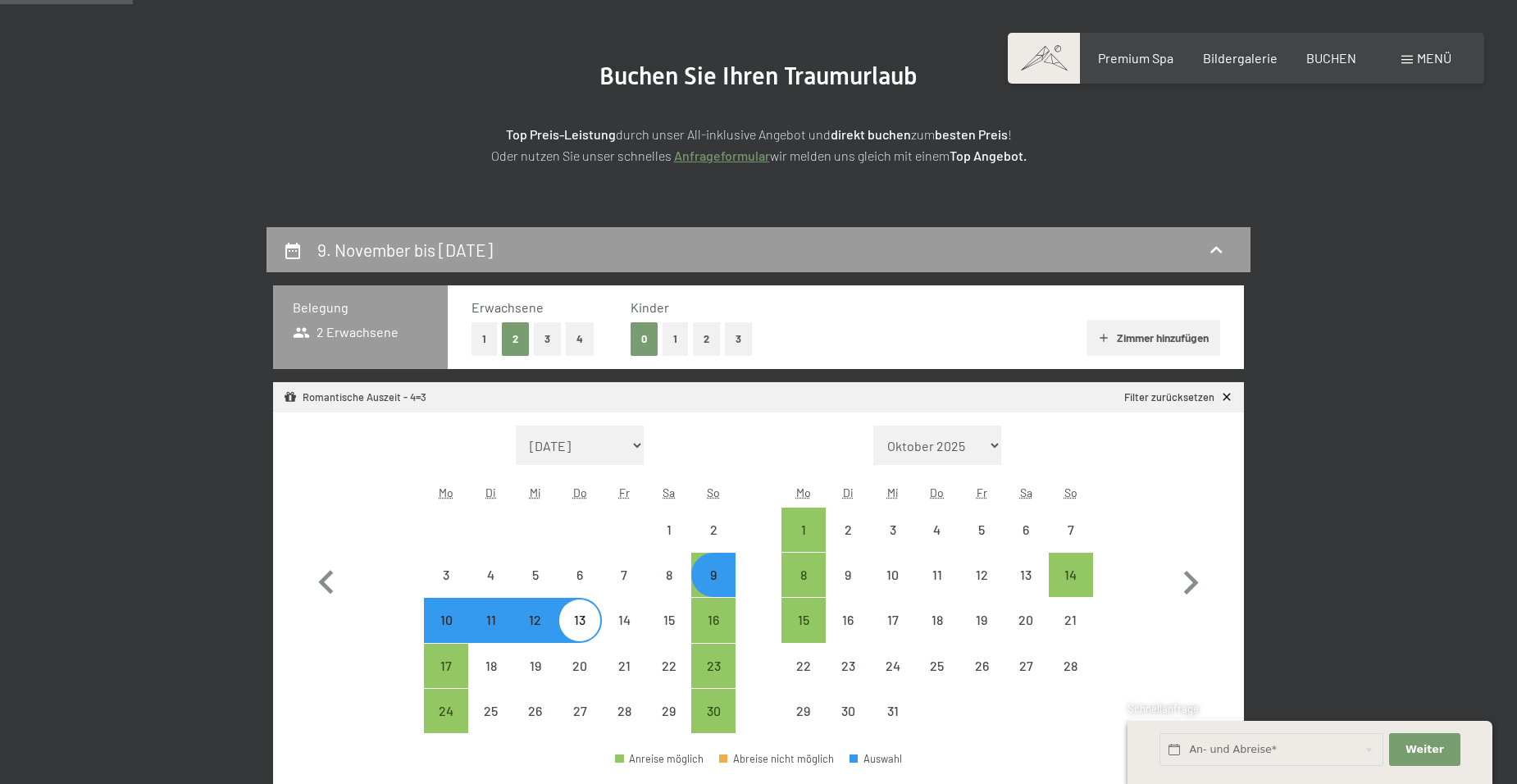
select select "[DATE]"
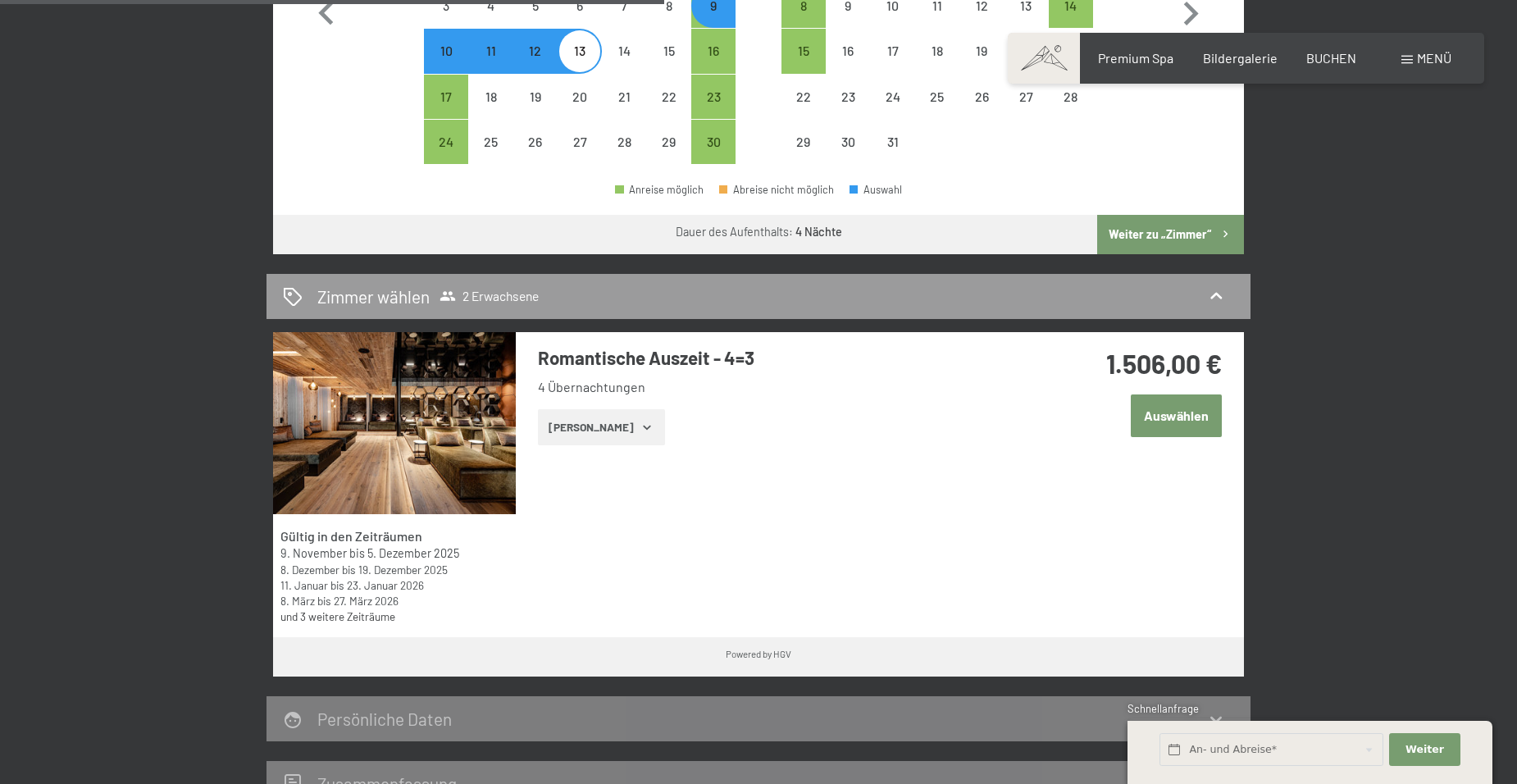
scroll to position [820, 0]
